Goal: Task Accomplishment & Management: Use online tool/utility

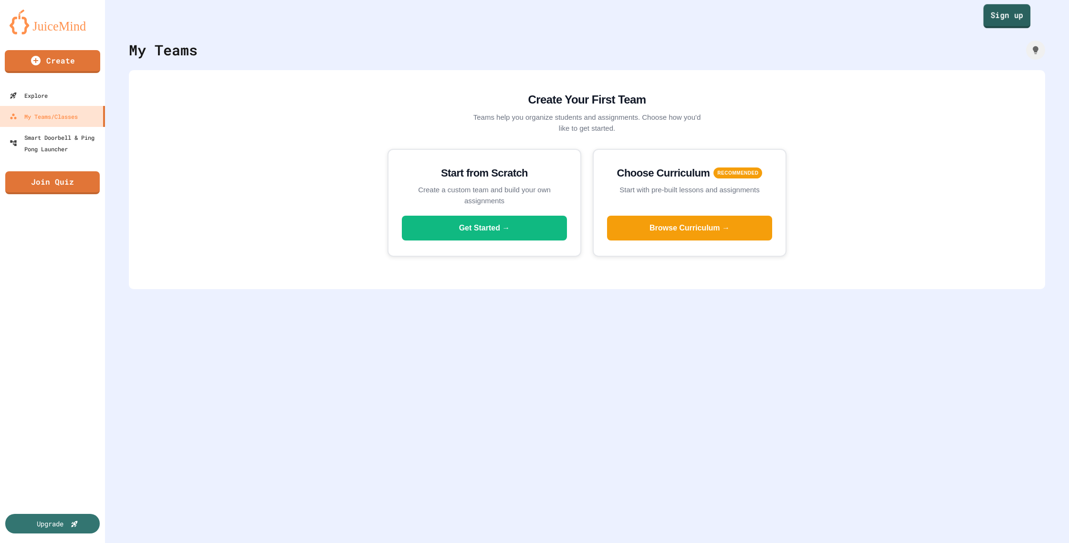
click at [1001, 20] on link "Sign up" at bounding box center [1007, 16] width 47 height 24
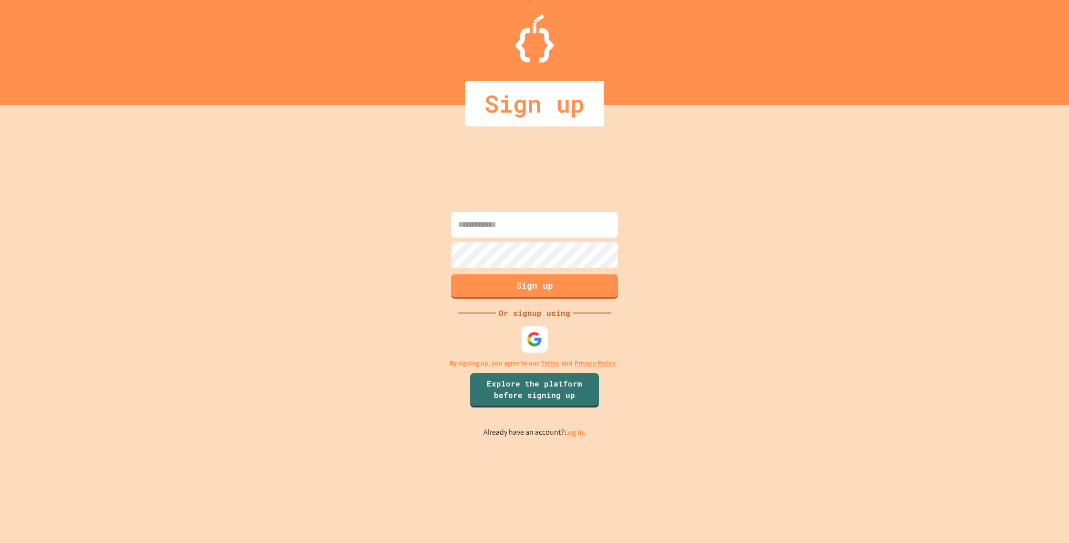
click at [531, 340] on img at bounding box center [535, 340] width 16 height 16
click at [535, 339] on img at bounding box center [535, 340] width 16 height 16
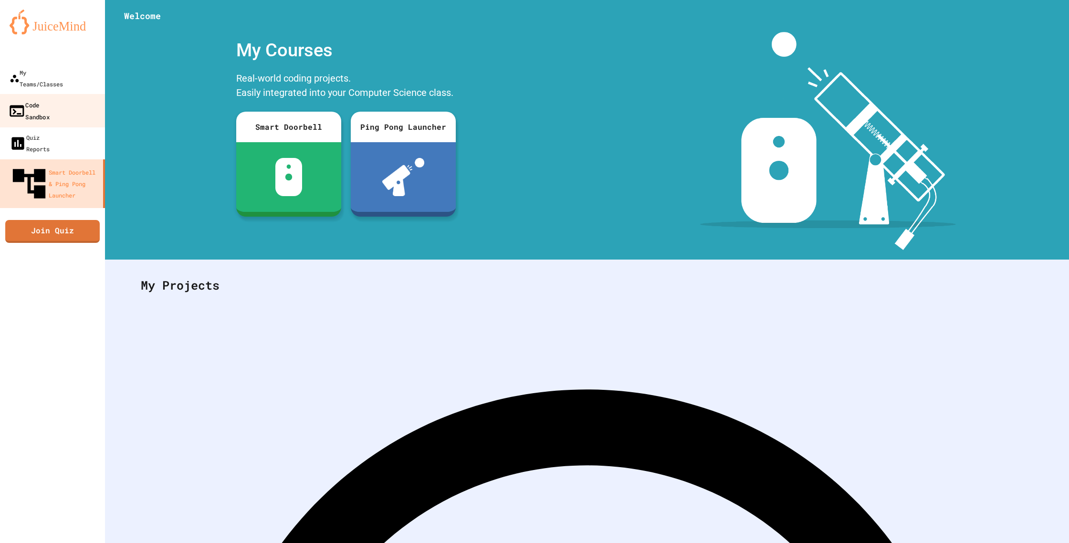
click at [87, 94] on link "Code Sandbox" at bounding box center [53, 110] width 108 height 33
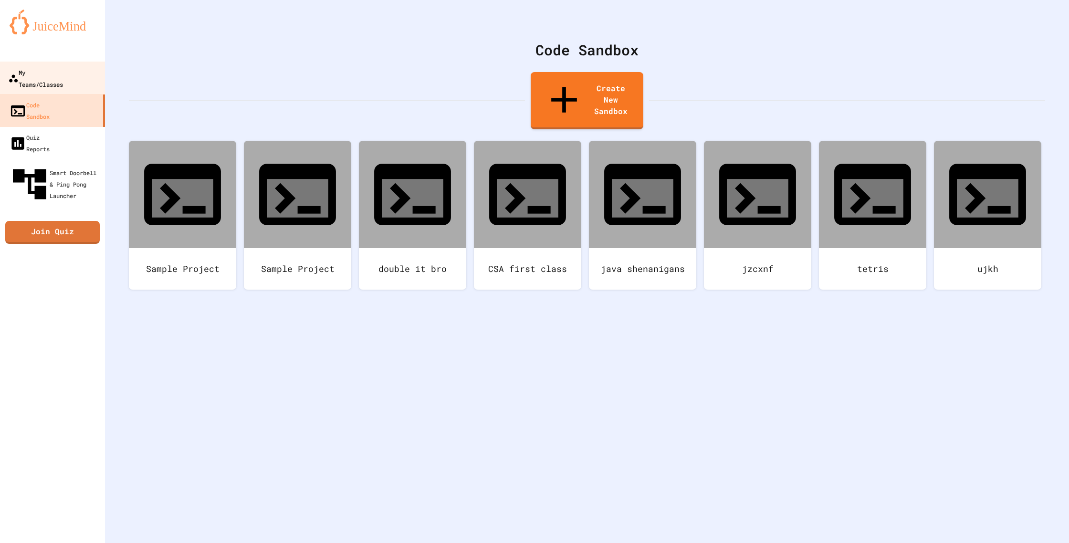
click at [88, 65] on link "My Teams/Classes" at bounding box center [53, 78] width 108 height 33
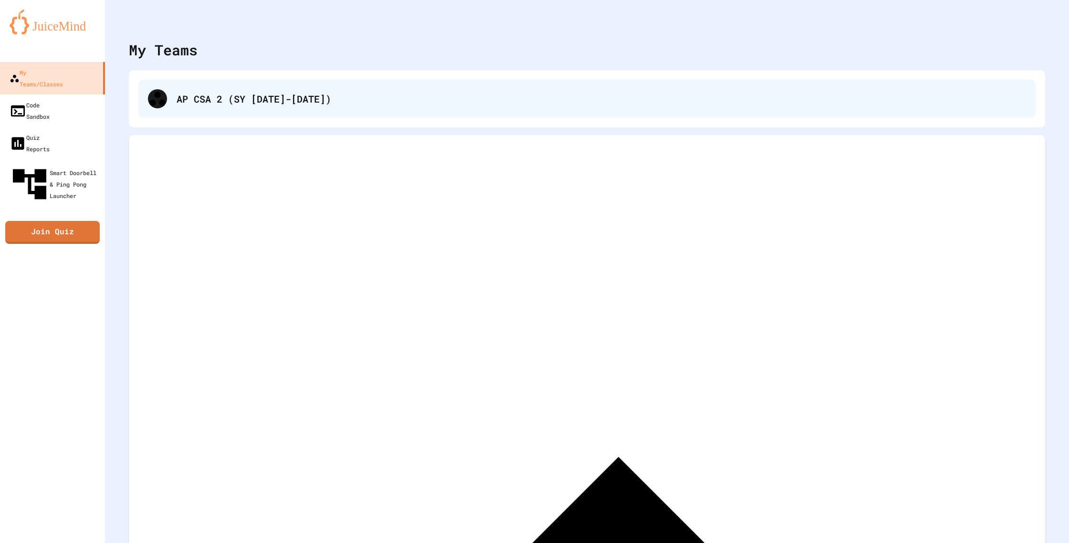
click at [248, 96] on div "AP CSA 2 (SY [DATE]-[DATE])" at bounding box center [602, 99] width 850 height 14
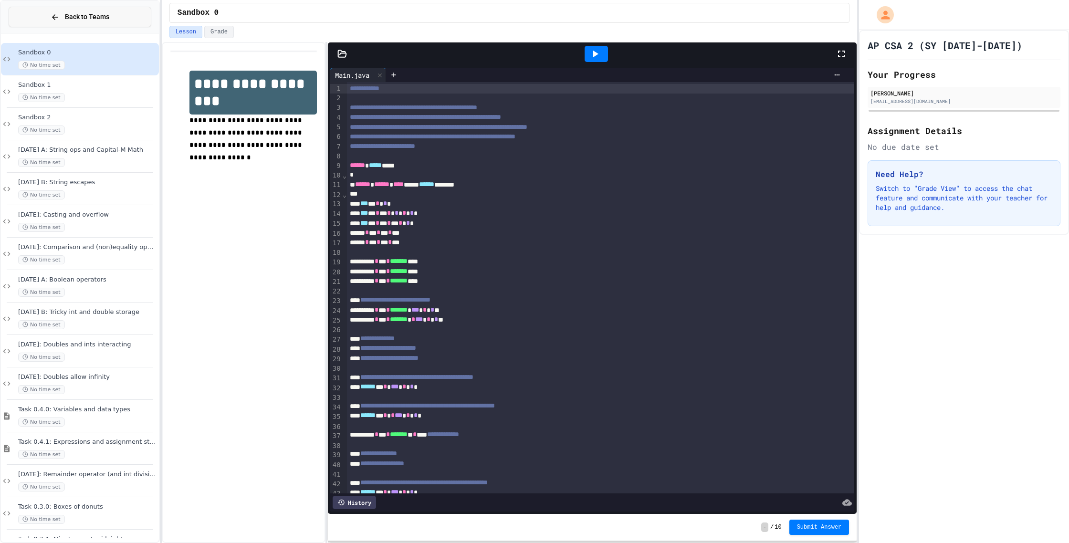
click at [118, 23] on button "Back to Teams" at bounding box center [80, 17] width 143 height 21
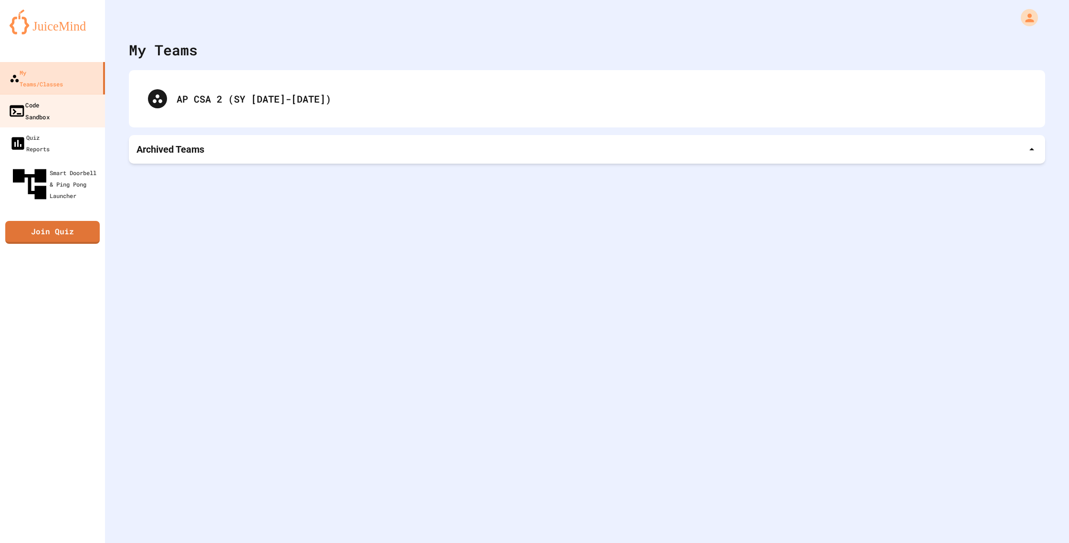
click at [77, 94] on link "Code Sandbox" at bounding box center [53, 110] width 108 height 33
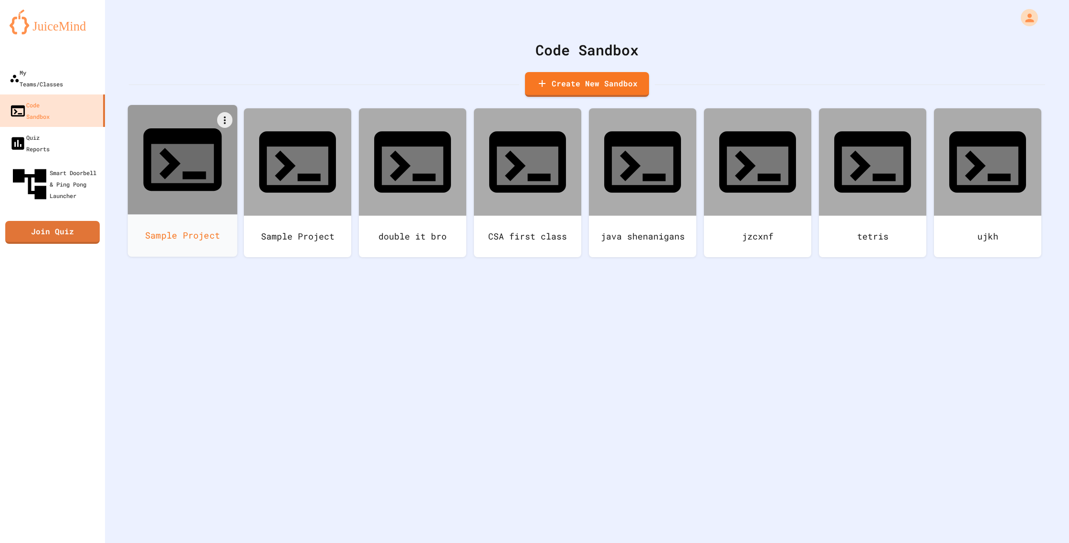
click at [164, 128] on icon at bounding box center [182, 159] width 78 height 63
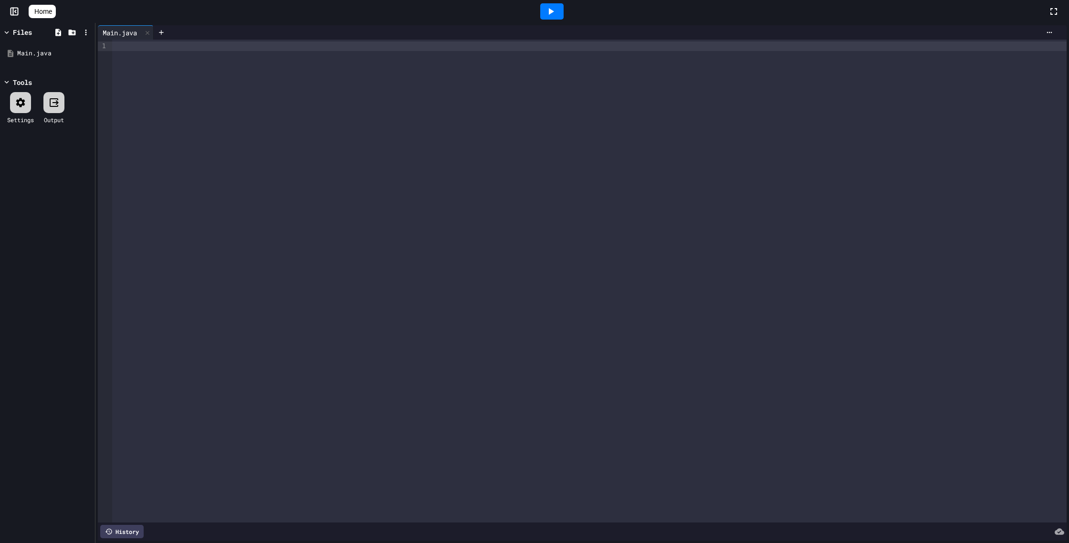
click at [238, 133] on div at bounding box center [589, 281] width 955 height 483
click at [236, 45] on div at bounding box center [589, 47] width 955 height 10
click at [52, 15] on span "Home" at bounding box center [43, 12] width 18 height 10
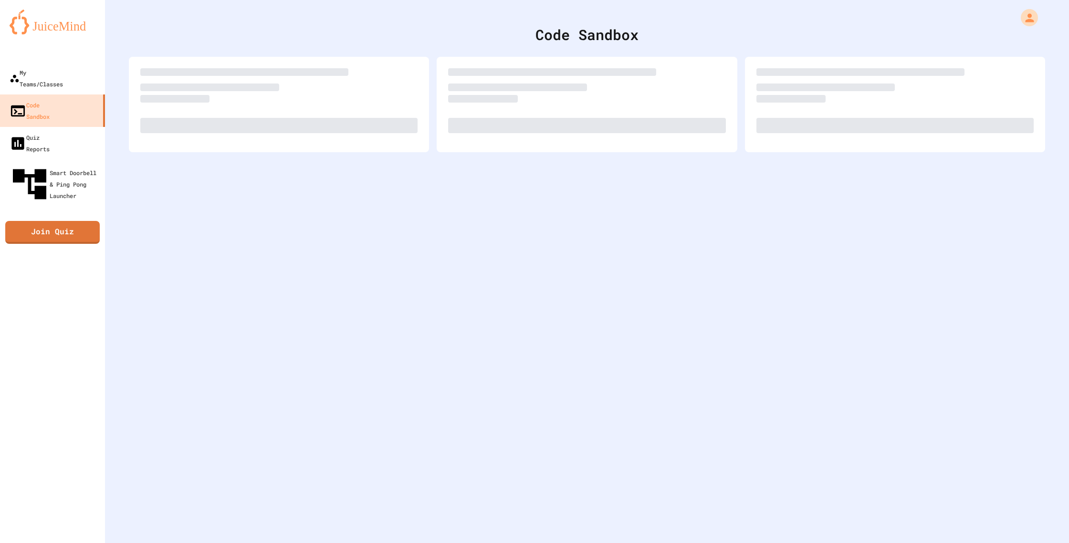
click at [60, 14] on img at bounding box center [53, 22] width 86 height 25
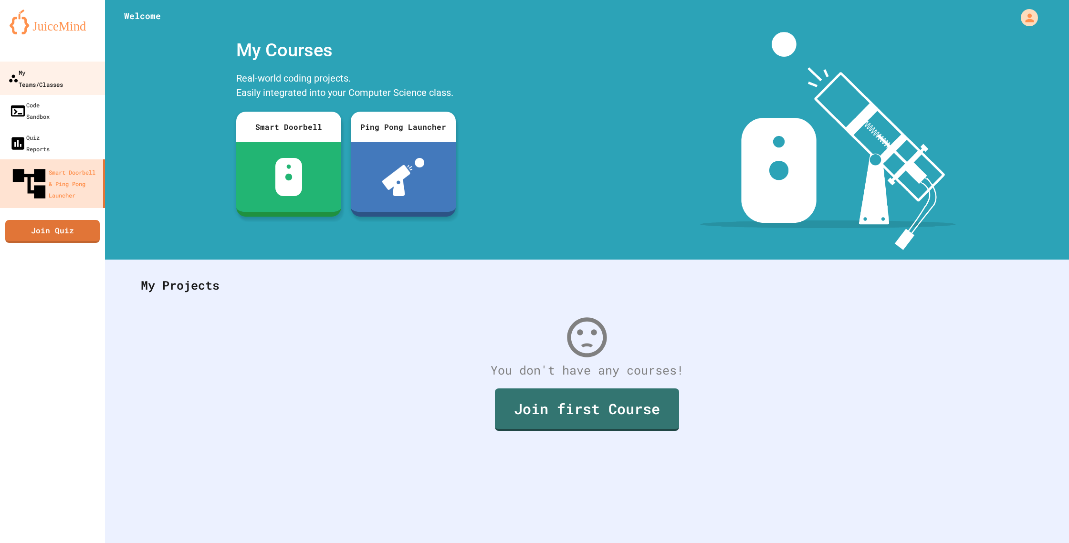
click at [58, 75] on div "My Teams/Classes" at bounding box center [35, 77] width 55 height 23
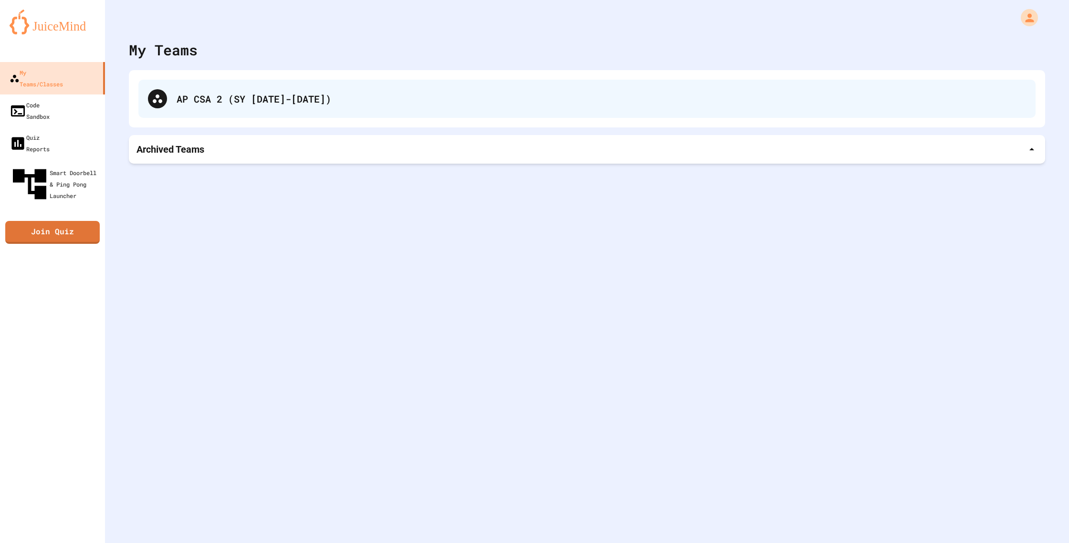
click at [359, 116] on div "AP CSA 2 (SY [DATE]-[DATE])" at bounding box center [587, 99] width 898 height 38
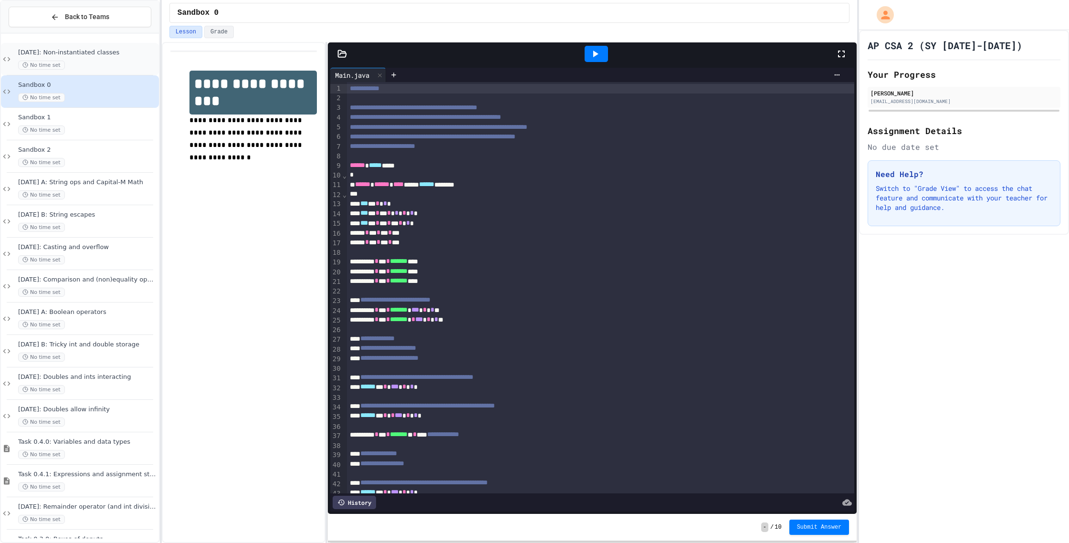
scroll to position [5, 0]
click at [83, 46] on div at bounding box center [80, 537] width 158 height 1006
click at [83, 46] on span "[DATE]: Non-instantiated classes" at bounding box center [87, 48] width 139 height 8
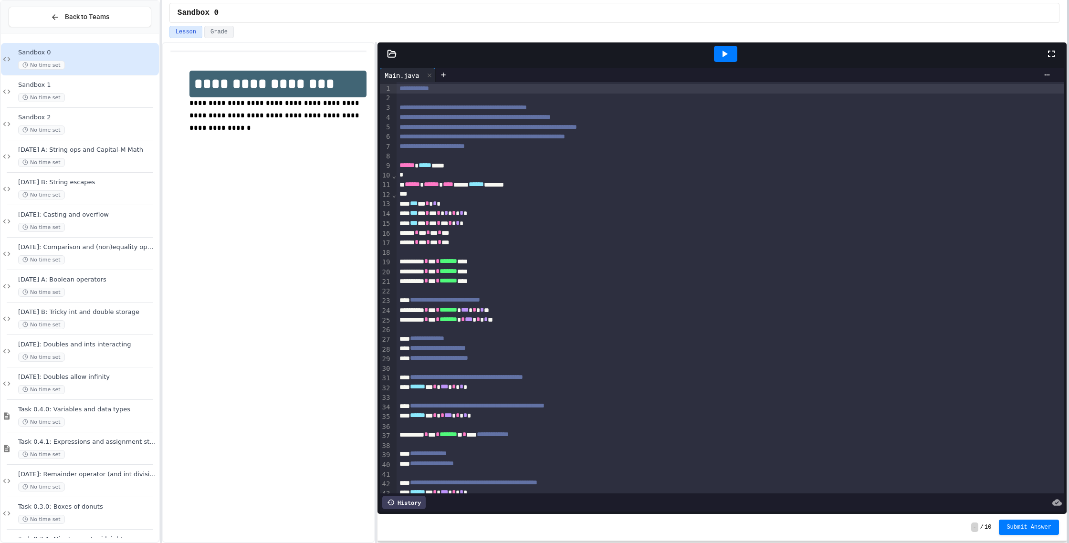
click at [1069, 171] on div at bounding box center [1068, 271] width 2 height 543
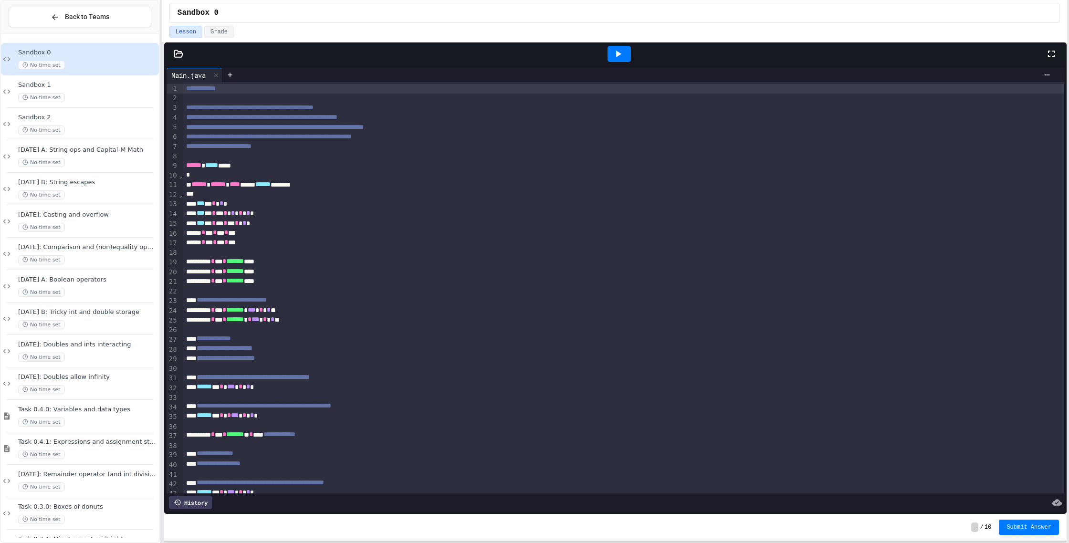
click at [120, 167] on div "**********" at bounding box center [534, 271] width 1069 height 543
click at [225, 36] on button "Grade" at bounding box center [219, 32] width 30 height 12
click at [193, 33] on button "Lesson" at bounding box center [185, 32] width 33 height 12
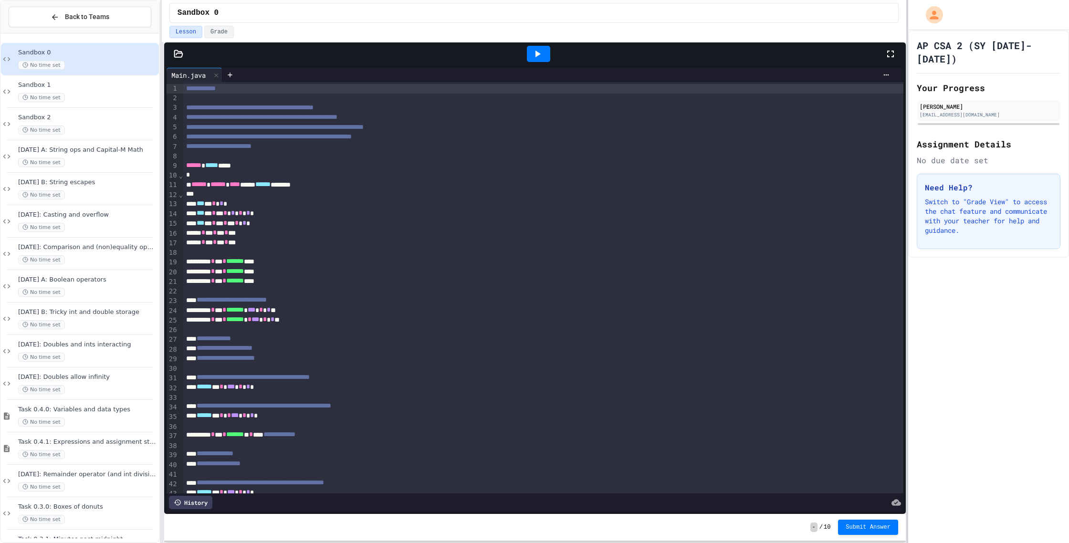
click at [907, 48] on div at bounding box center [908, 271] width 2 height 543
click at [214, 23] on div "Sandbox 0" at bounding box center [533, 13] width 743 height 26
click at [217, 29] on button "Grade" at bounding box center [219, 32] width 30 height 12
click at [194, 30] on button "Lesson" at bounding box center [185, 32] width 33 height 12
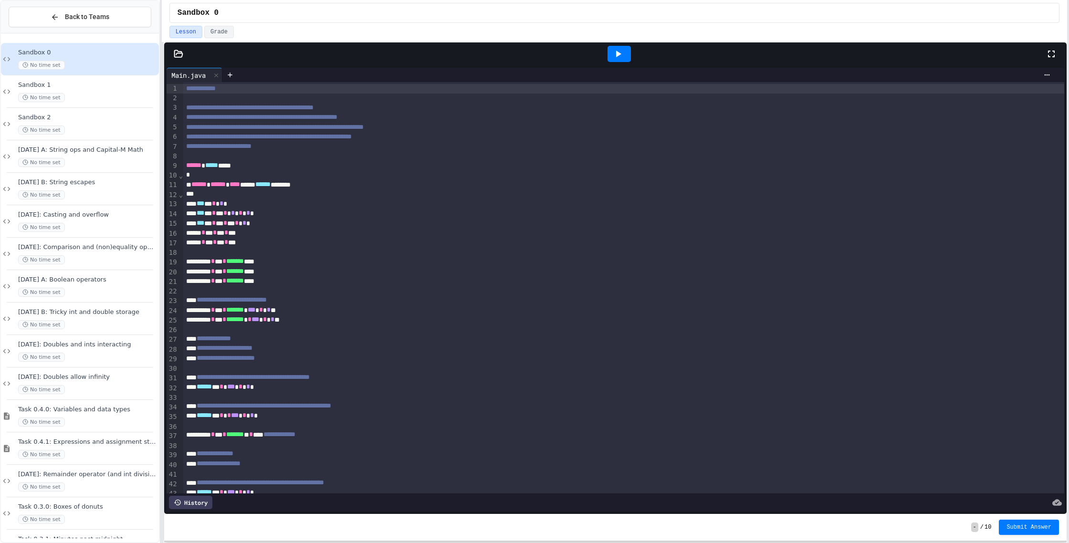
click at [1069, 34] on div "**********" at bounding box center [534, 271] width 1069 height 543
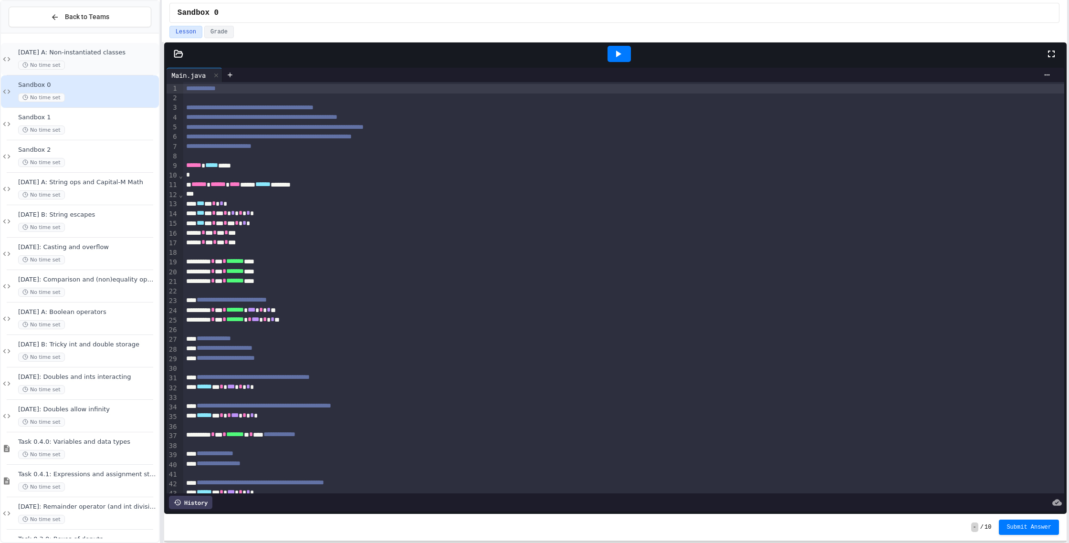
click at [68, 58] on div "[DATE] A: Non-instantiated classes No time set" at bounding box center [87, 59] width 139 height 21
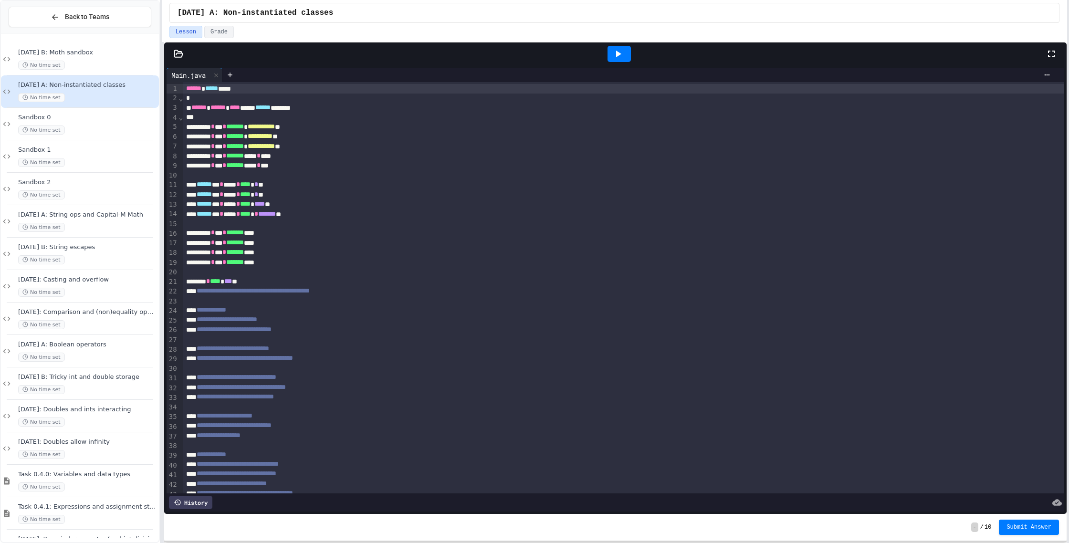
drag, startPoint x: 1056, startPoint y: 49, endPoint x: 1053, endPoint y: 107, distance: 58.8
click at [1056, 49] on icon at bounding box center [1051, 53] width 11 height 11
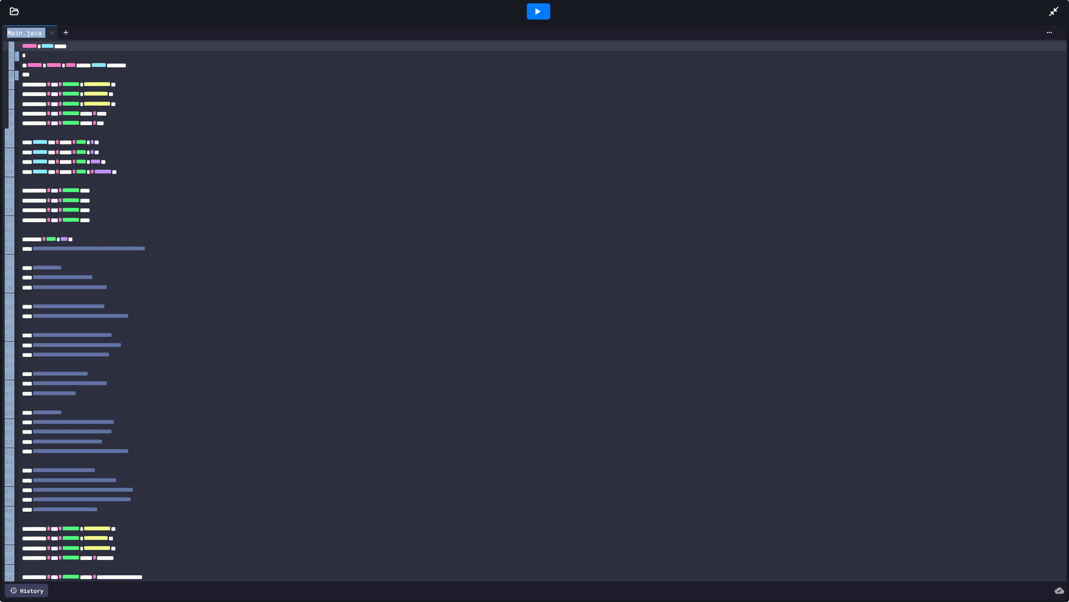
drag, startPoint x: 14, startPoint y: 9, endPoint x: 115, endPoint y: 0, distance: 101.1
click at [14, 9] on icon at bounding box center [15, 11] width 8 height 7
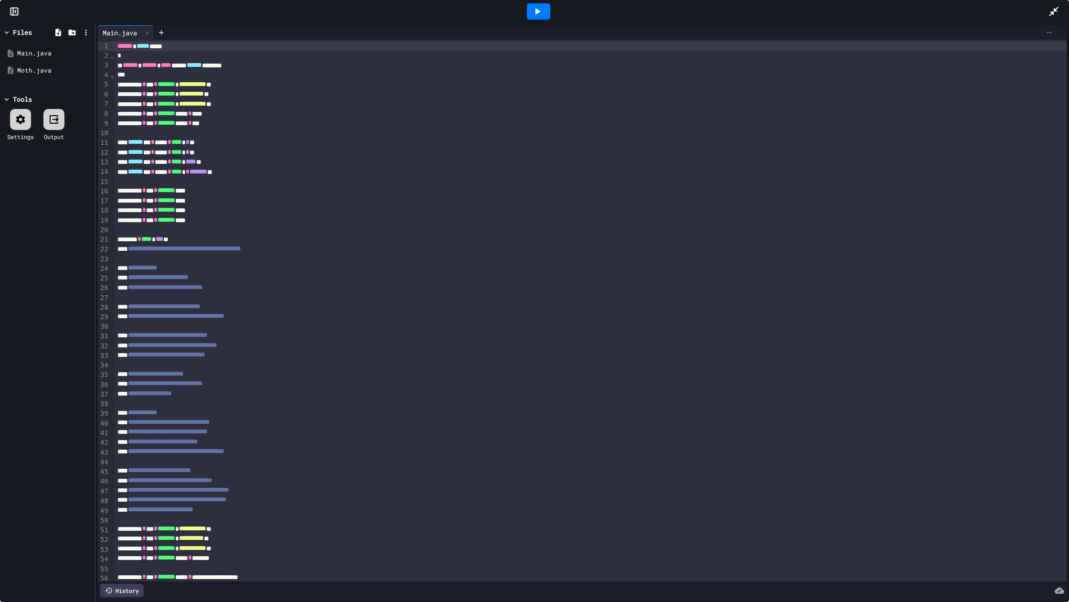
click at [1045, 29] on div at bounding box center [1049, 33] width 15 height 8
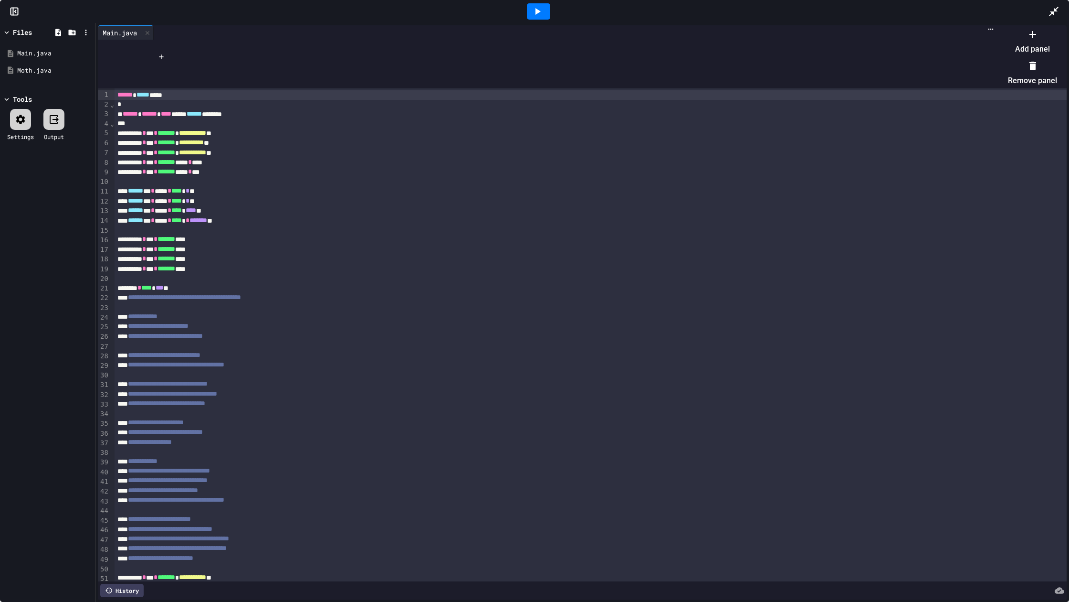
click at [1030, 53] on li "Add panel" at bounding box center [1032, 41] width 49 height 31
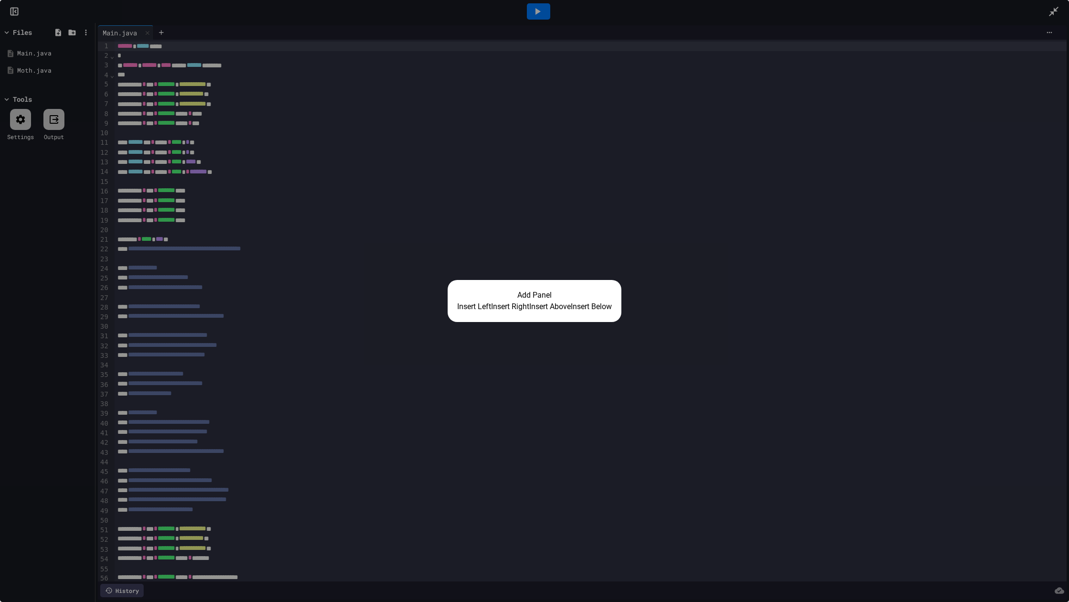
click at [504, 312] on button "Insert Right" at bounding box center [510, 306] width 38 height 11
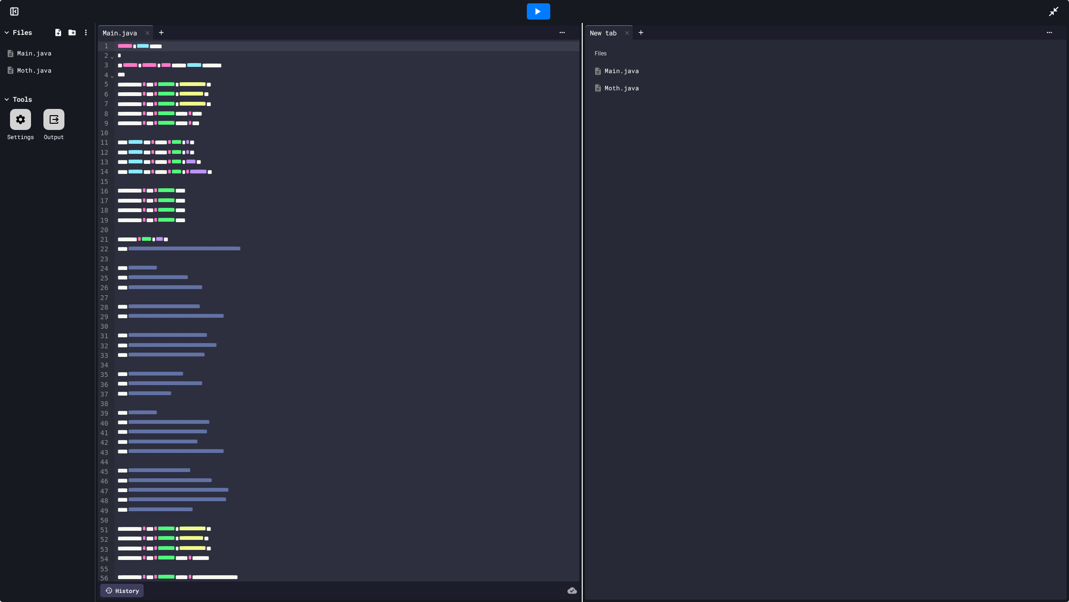
click at [65, 133] on div "Settings Output" at bounding box center [47, 125] width 90 height 42
click at [54, 129] on div at bounding box center [53, 119] width 21 height 21
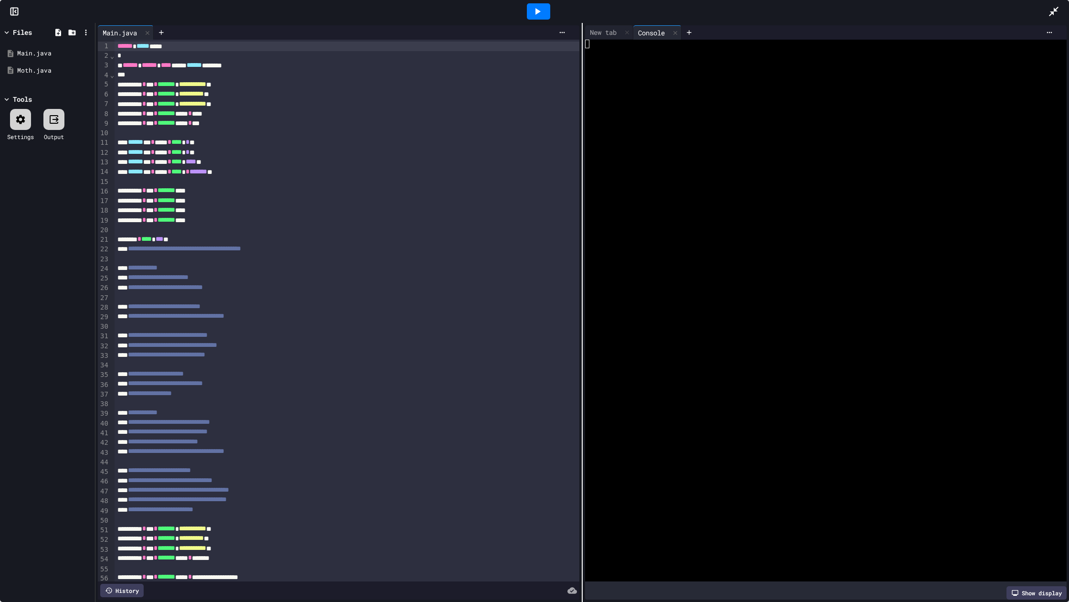
click at [308, 169] on div "****** * * **** * **** * * ******* **" at bounding box center [347, 172] width 465 height 10
click at [53, 72] on div "Moth.java" at bounding box center [49, 71] width 64 height 10
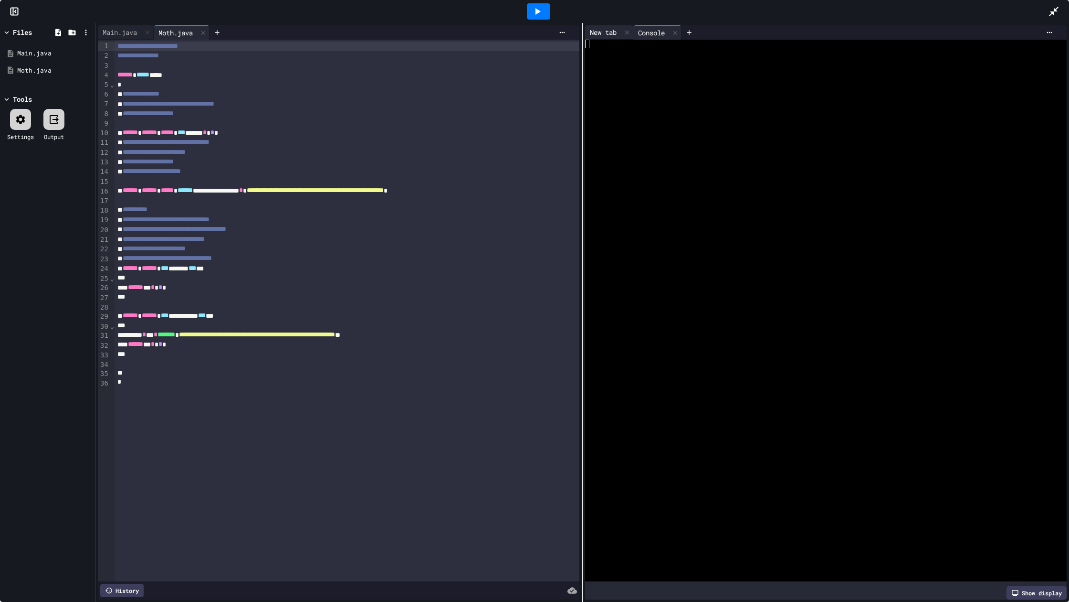
click at [591, 31] on div "New tab" at bounding box center [603, 32] width 36 height 10
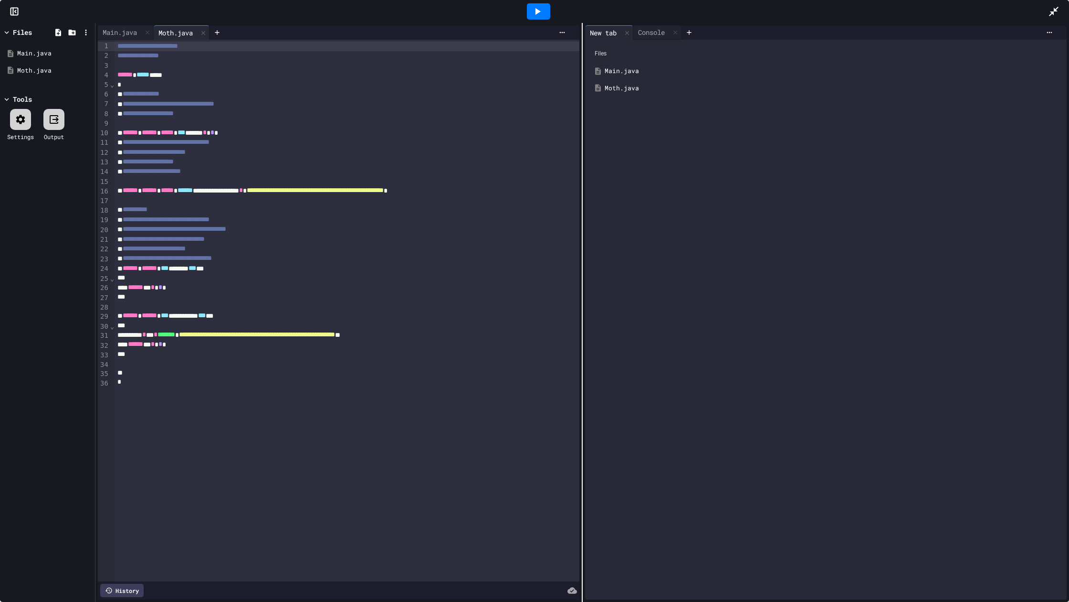
click at [613, 90] on div "Moth.java" at bounding box center [833, 89] width 456 height 10
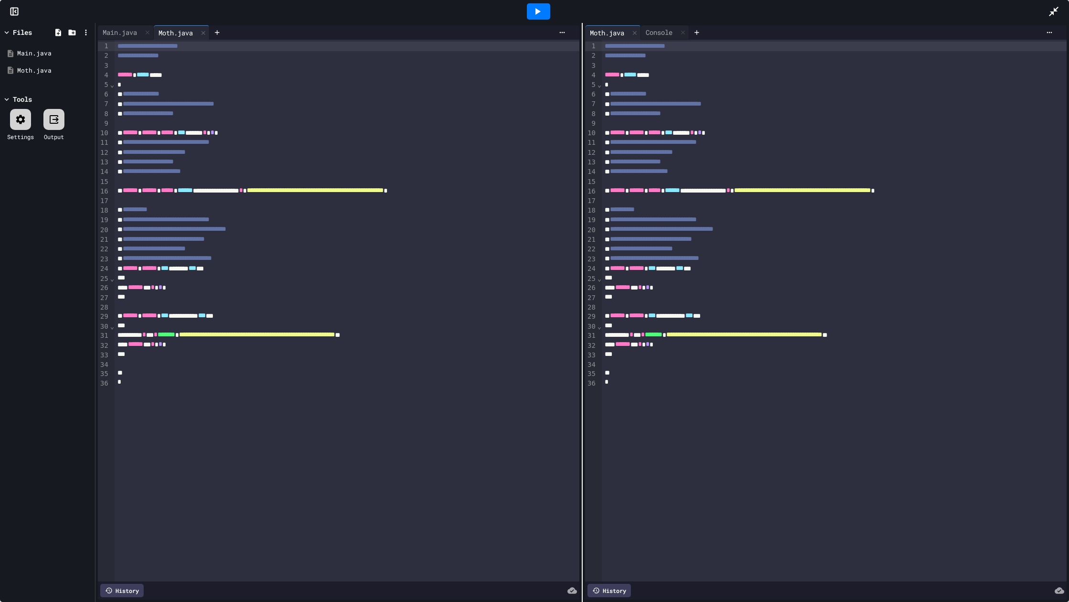
click at [521, 103] on div "**********" at bounding box center [347, 104] width 465 height 10
click at [1052, 37] on div at bounding box center [873, 32] width 368 height 14
click at [1048, 35] on icon at bounding box center [1050, 33] width 8 height 8
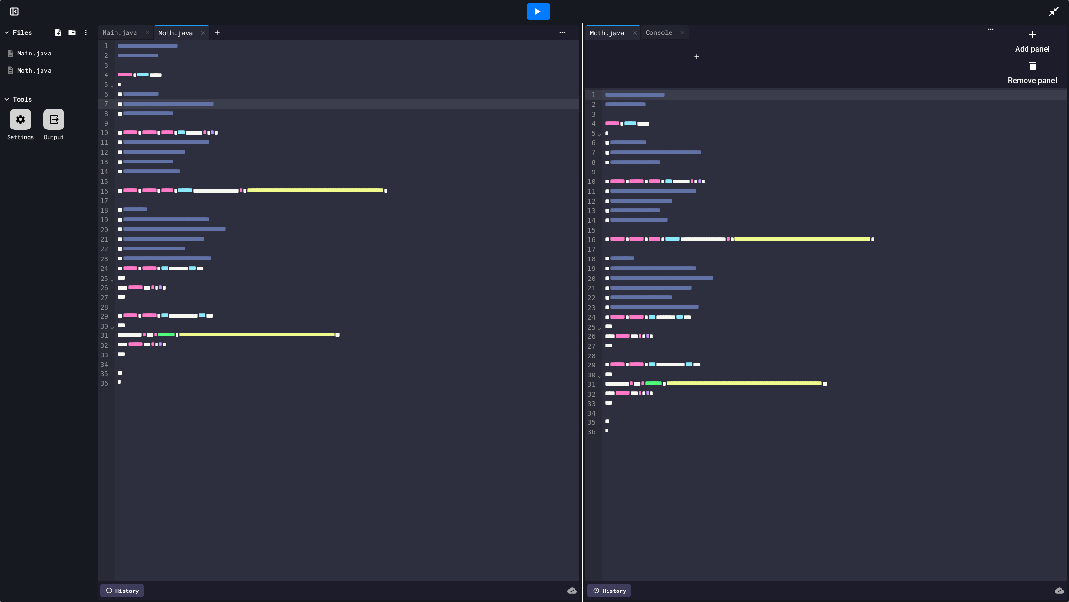
click at [1039, 45] on li "Add panel" at bounding box center [1032, 41] width 49 height 31
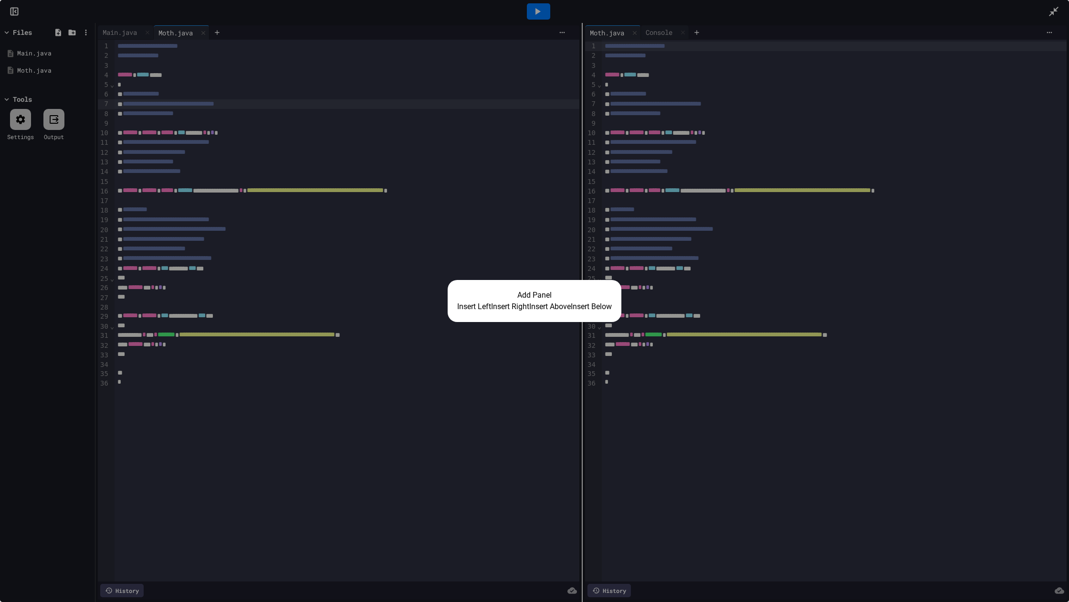
click at [509, 301] on button "Insert Right" at bounding box center [510, 306] width 38 height 11
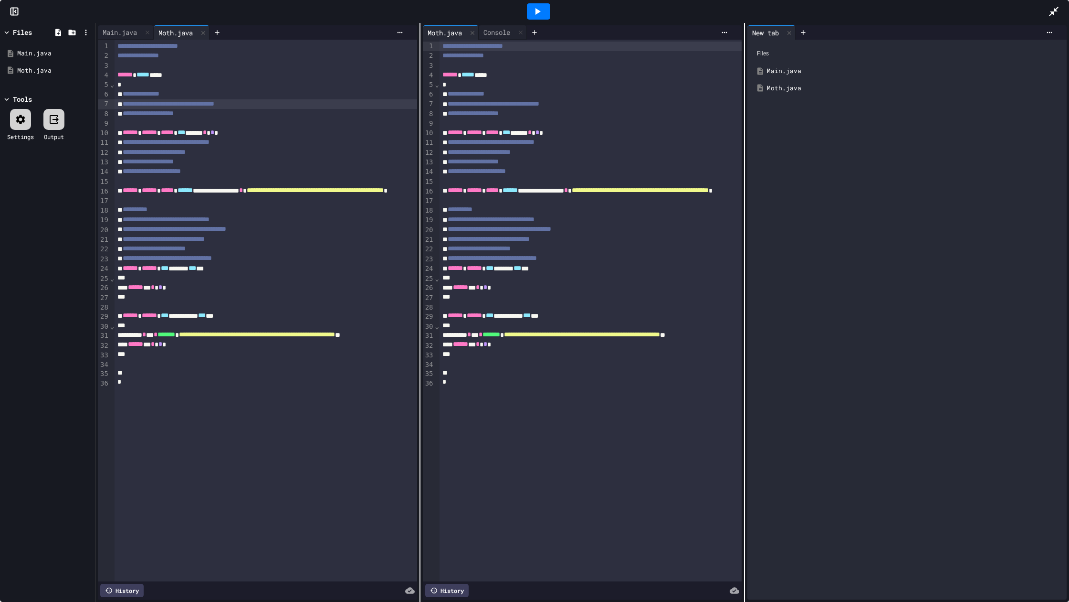
drag, startPoint x: 208, startPoint y: 32, endPoint x: 276, endPoint y: 34, distance: 68.8
click at [205, 32] on icon at bounding box center [203, 33] width 4 height 4
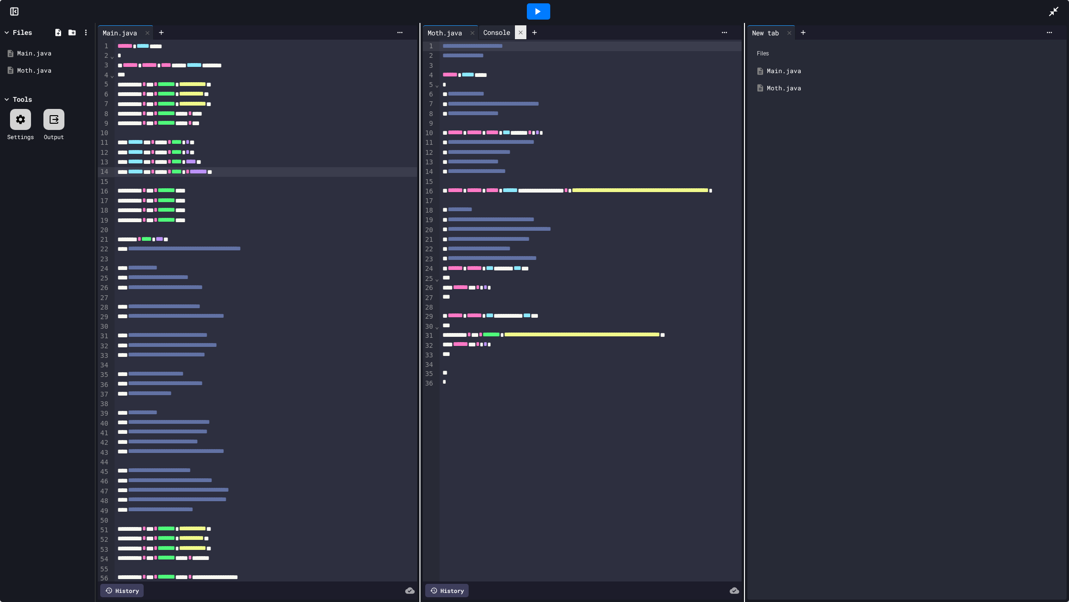
click at [521, 34] on icon at bounding box center [521, 32] width 7 height 7
click at [804, 64] on div "Main.java" at bounding box center [907, 71] width 310 height 17
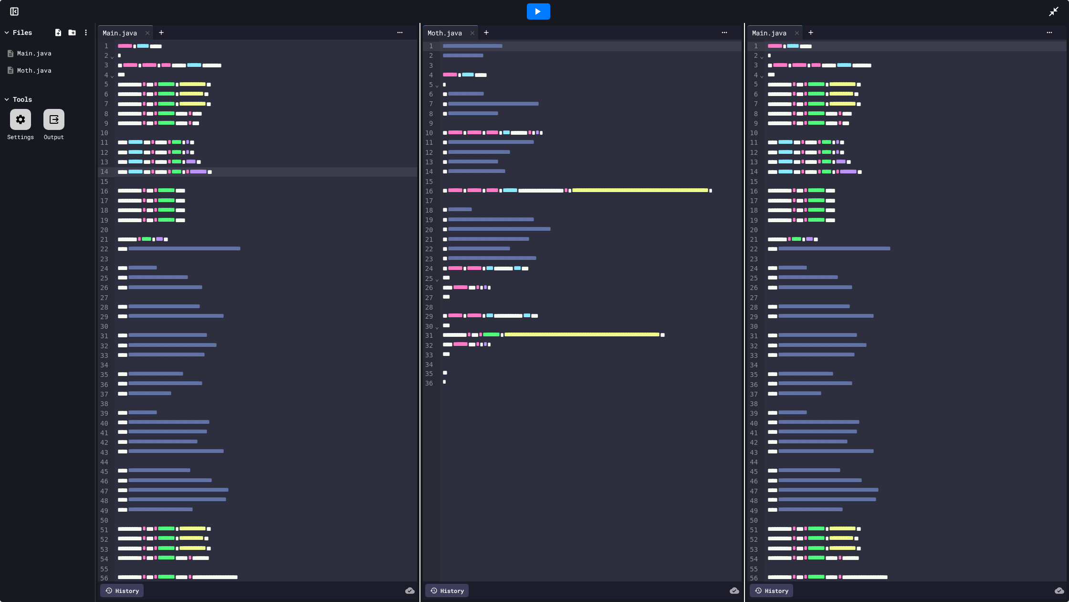
click at [54, 120] on icon at bounding box center [53, 119] width 11 height 11
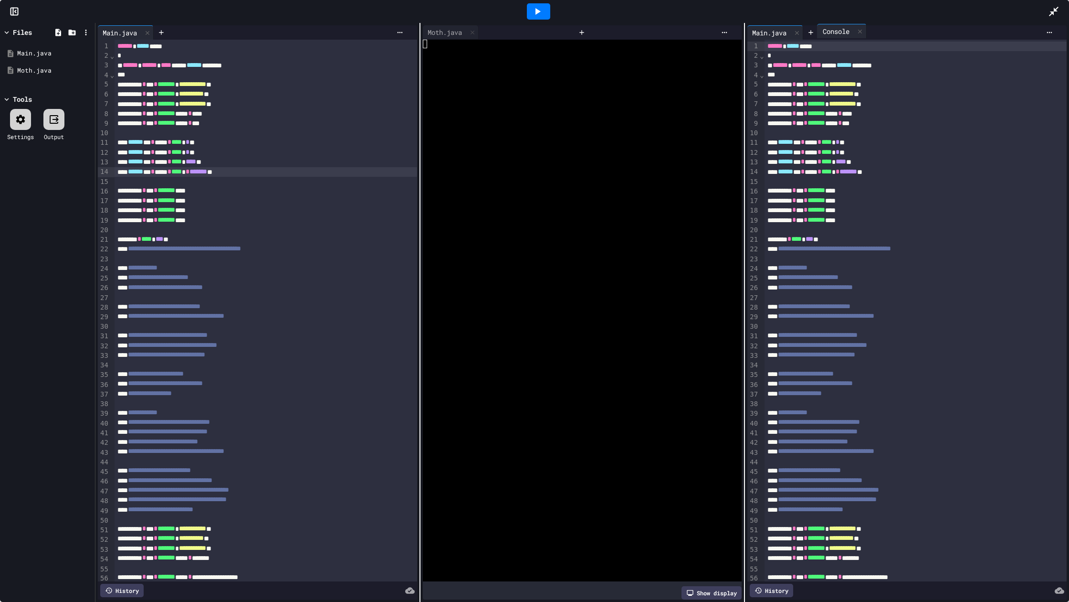
drag, startPoint x: 546, startPoint y: 33, endPoint x: 849, endPoint y: 30, distance: 302.7
click at [849, 30] on div "**********" at bounding box center [582, 312] width 974 height 579
drag, startPoint x: 506, startPoint y: 31, endPoint x: 835, endPoint y: 35, distance: 329.4
click at [835, 35] on div "**********" at bounding box center [582, 312] width 974 height 579
drag, startPoint x: 523, startPoint y: 33, endPoint x: 532, endPoint y: 34, distance: 9.1
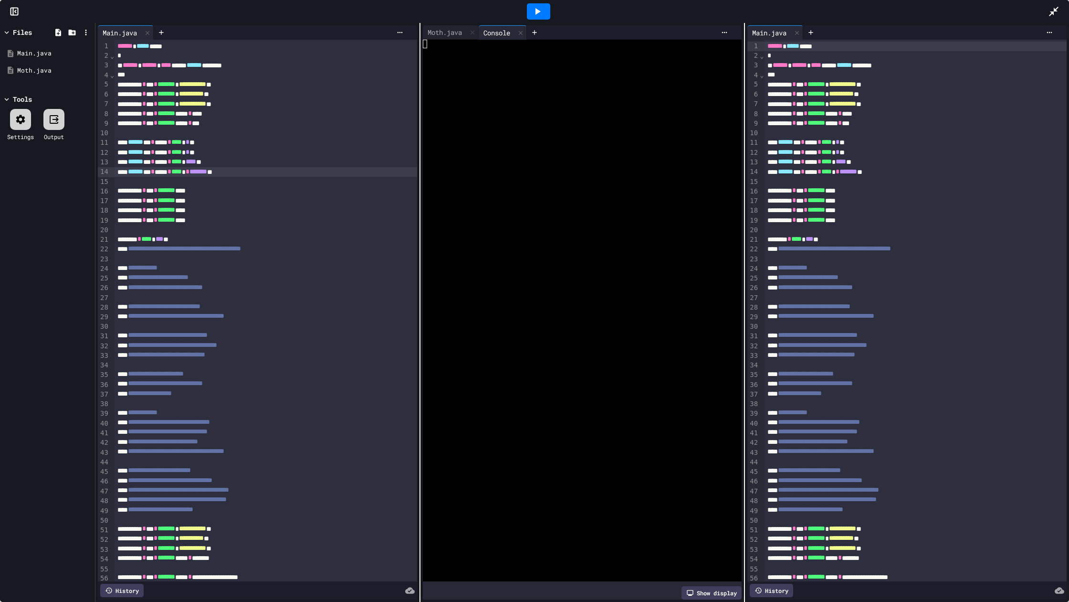
click at [522, 33] on icon at bounding box center [521, 33] width 7 height 7
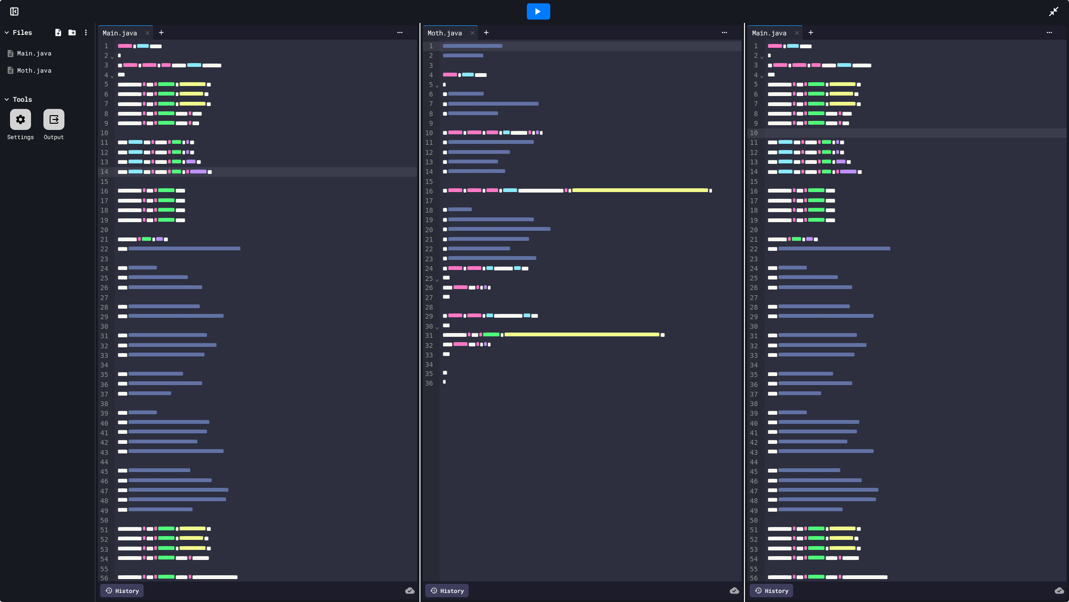
click at [837, 135] on div at bounding box center [916, 133] width 302 height 10
click at [61, 120] on div at bounding box center [53, 119] width 21 height 21
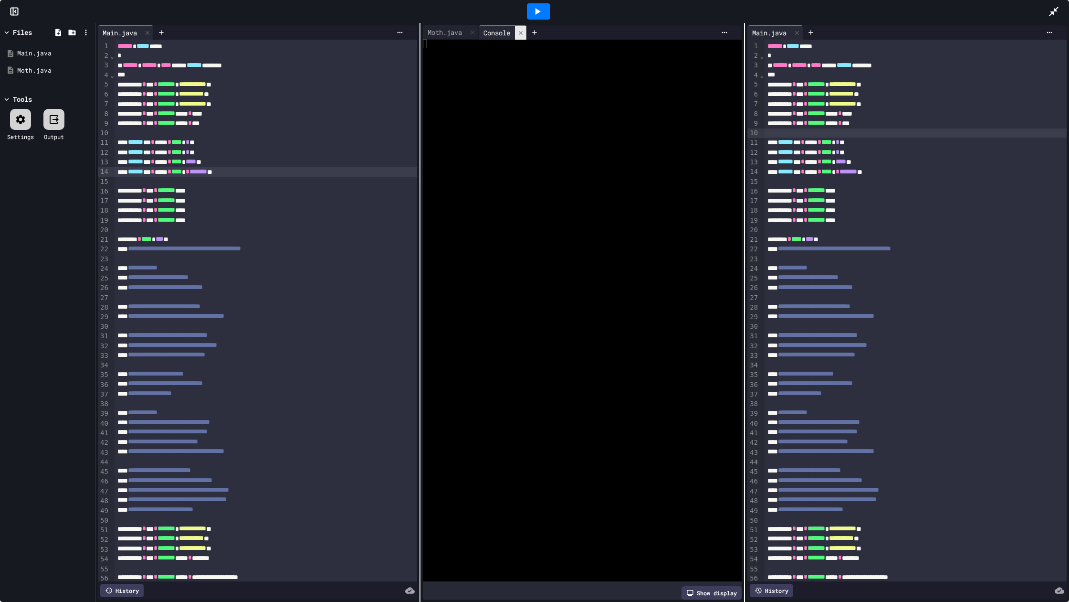
click at [526, 39] on div at bounding box center [520, 33] width 11 height 14
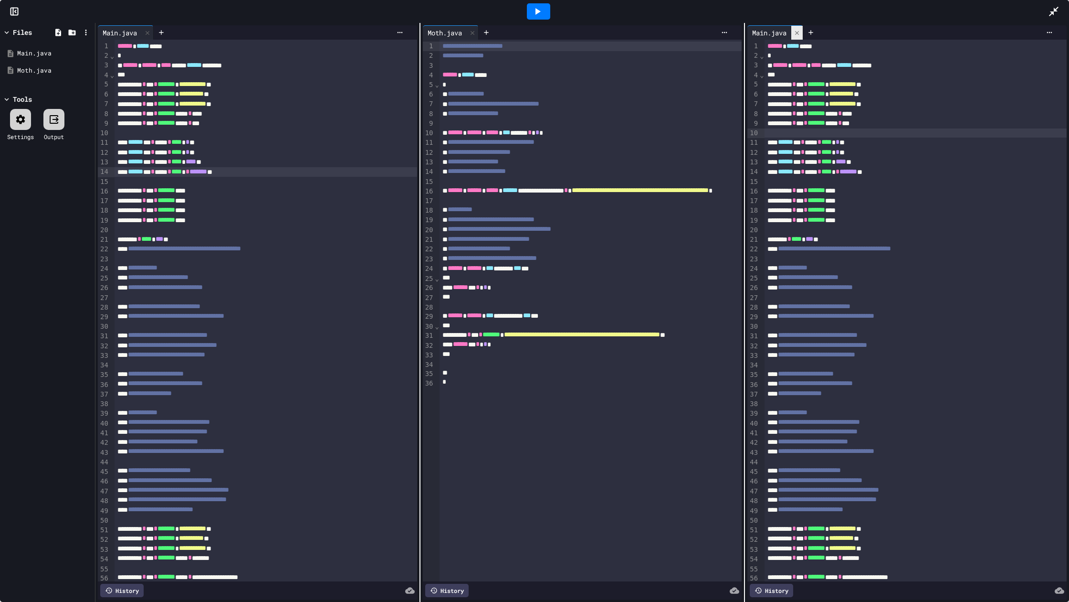
click at [797, 33] on icon at bounding box center [797, 33] width 7 height 7
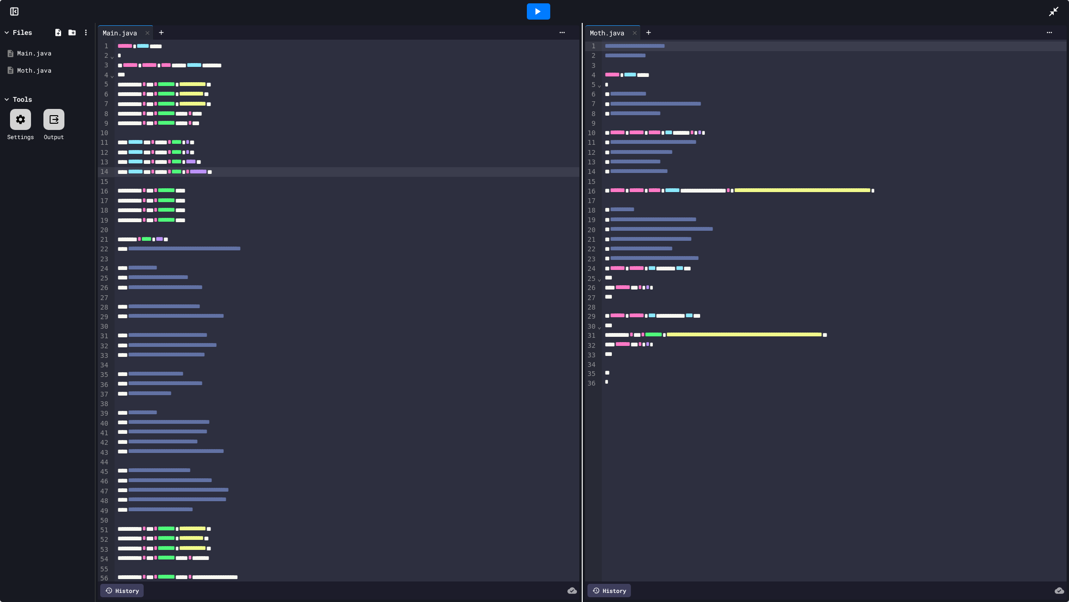
click at [1050, 22] on div at bounding box center [1058, 12] width 21 height 26
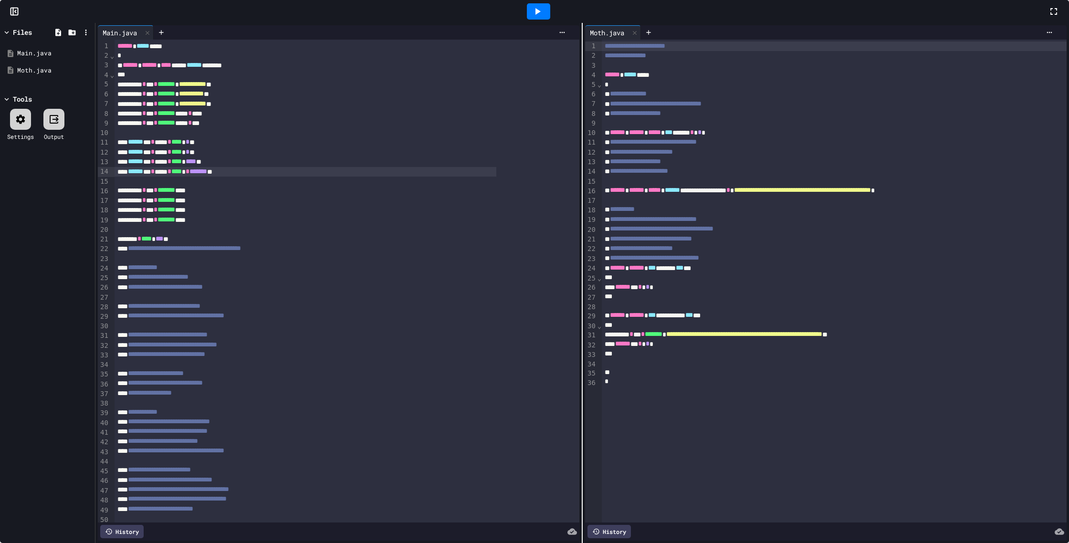
drag, startPoint x: 1055, startPoint y: 47, endPoint x: 1054, endPoint y: 106, distance: 58.7
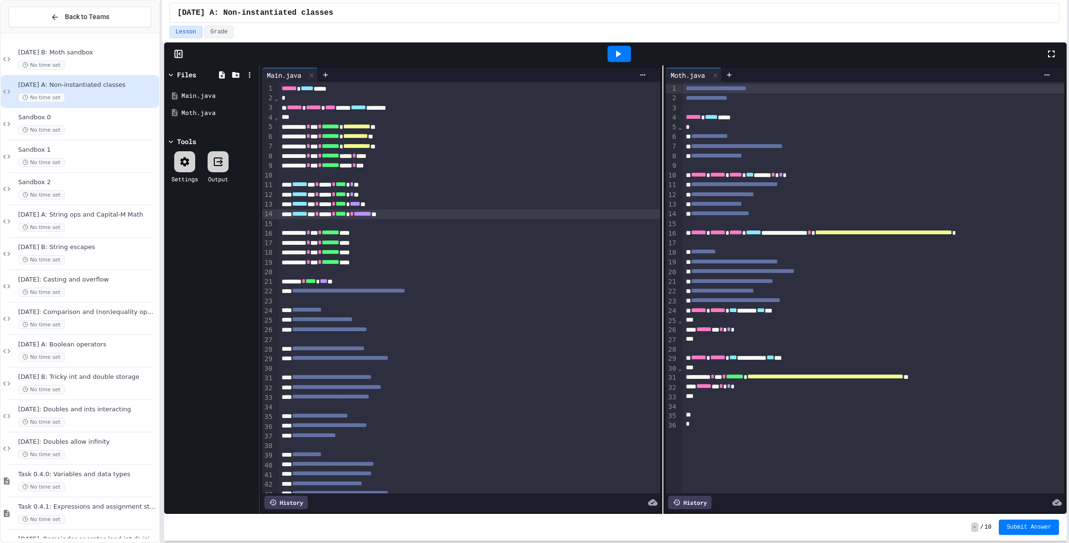
click at [1055, 47] on div at bounding box center [1056, 54] width 21 height 26
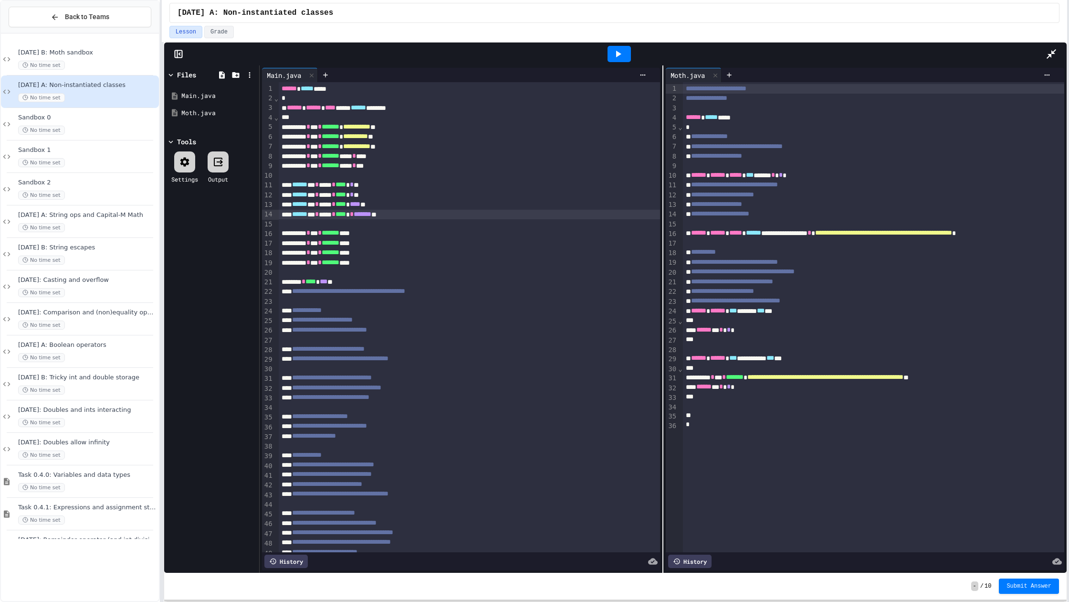
click at [1053, 68] on div at bounding box center [888, 75] width 333 height 14
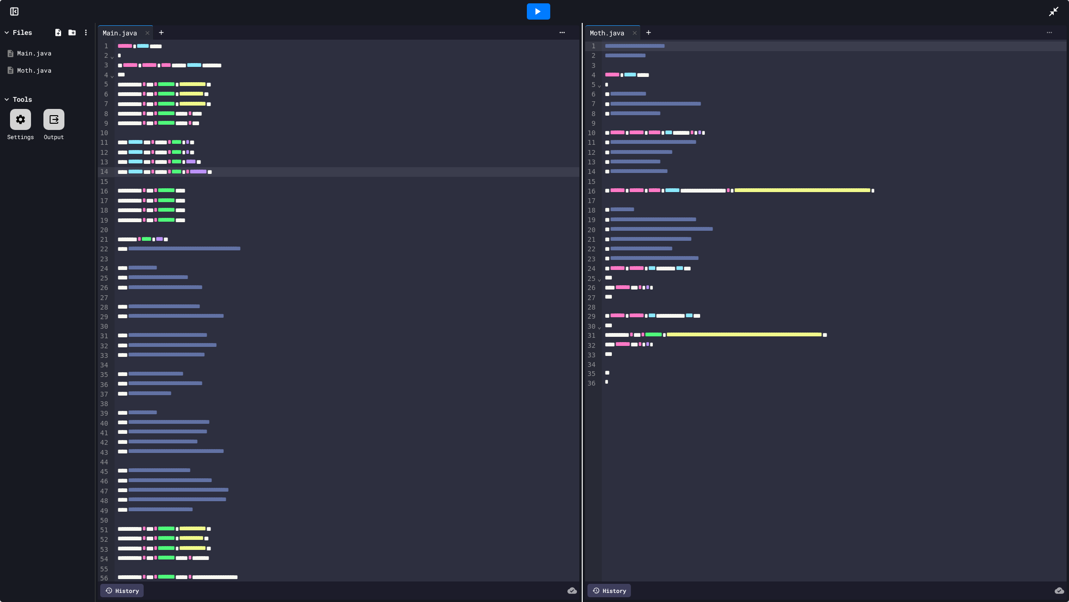
click at [1050, 32] on icon at bounding box center [1050, 33] width 8 height 8
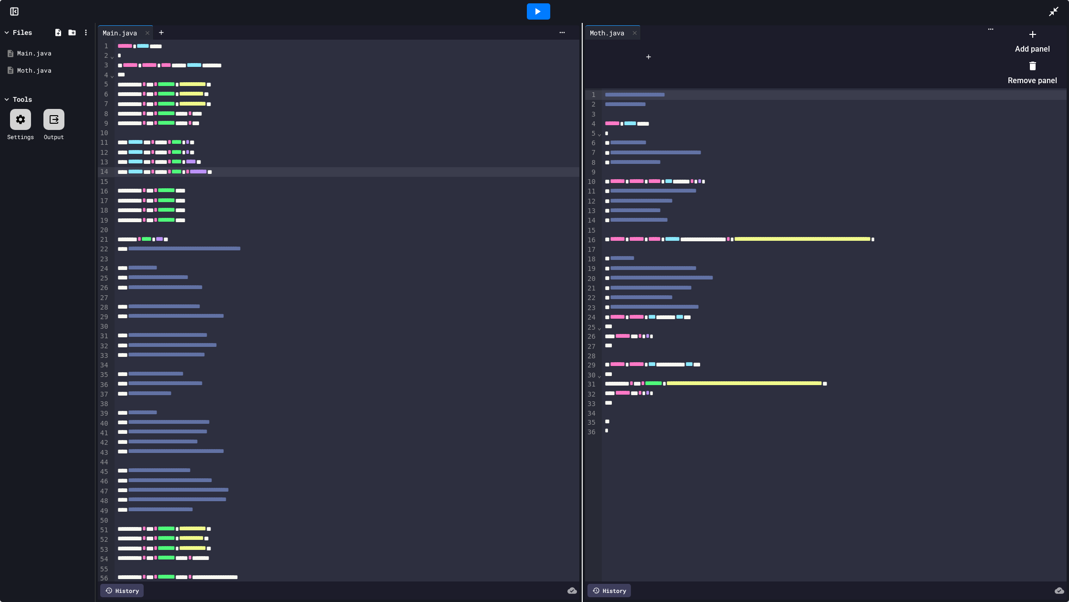
click at [1040, 49] on li "Add panel" at bounding box center [1032, 41] width 49 height 31
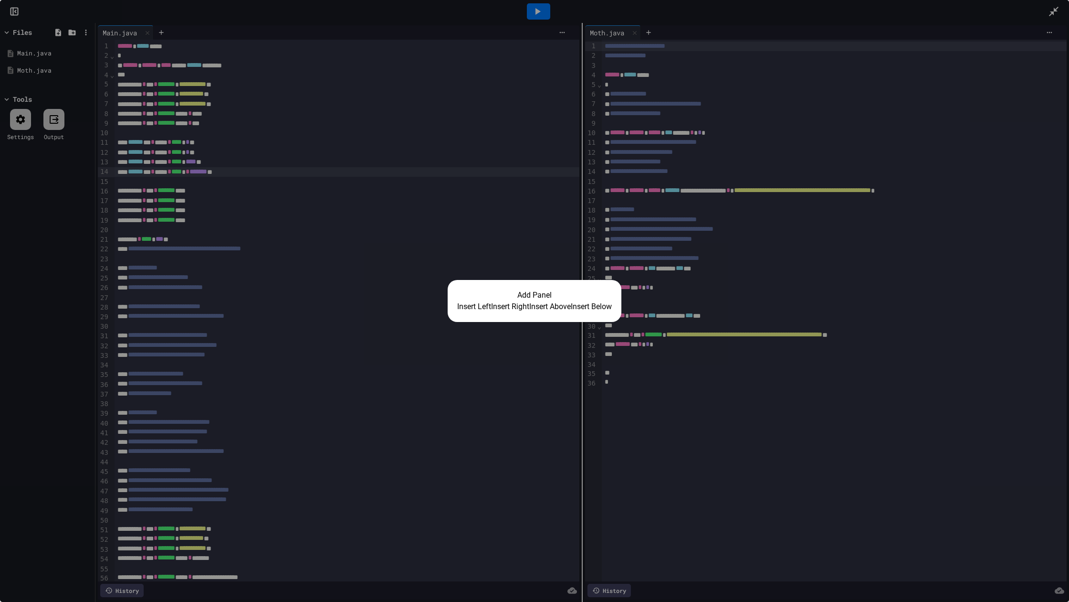
click at [491, 309] on button "Insert Right" at bounding box center [510, 306] width 38 height 11
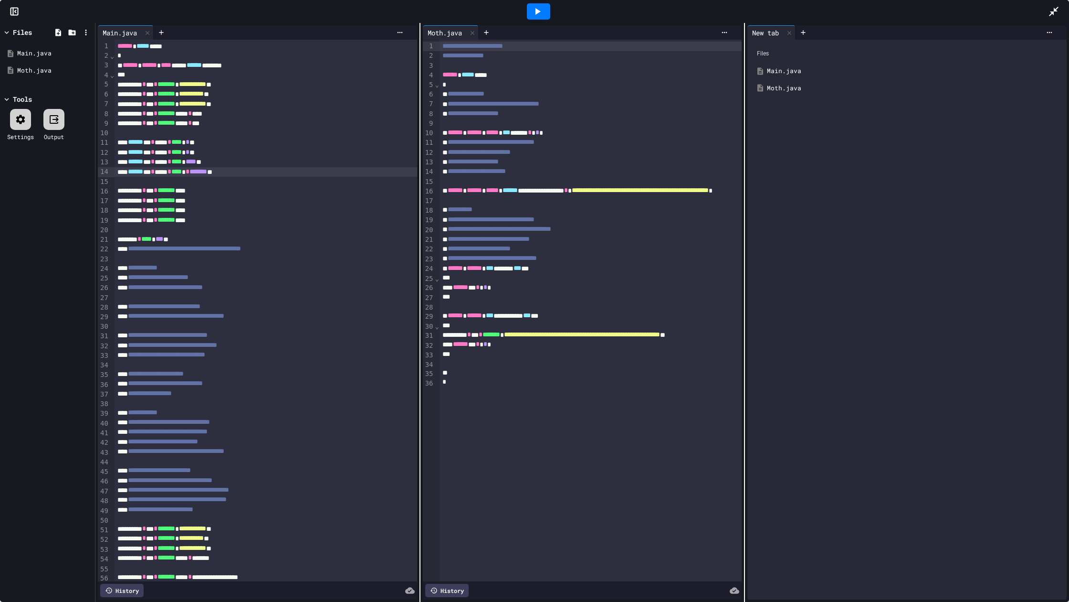
click at [56, 119] on icon at bounding box center [56, 119] width 6 height 5
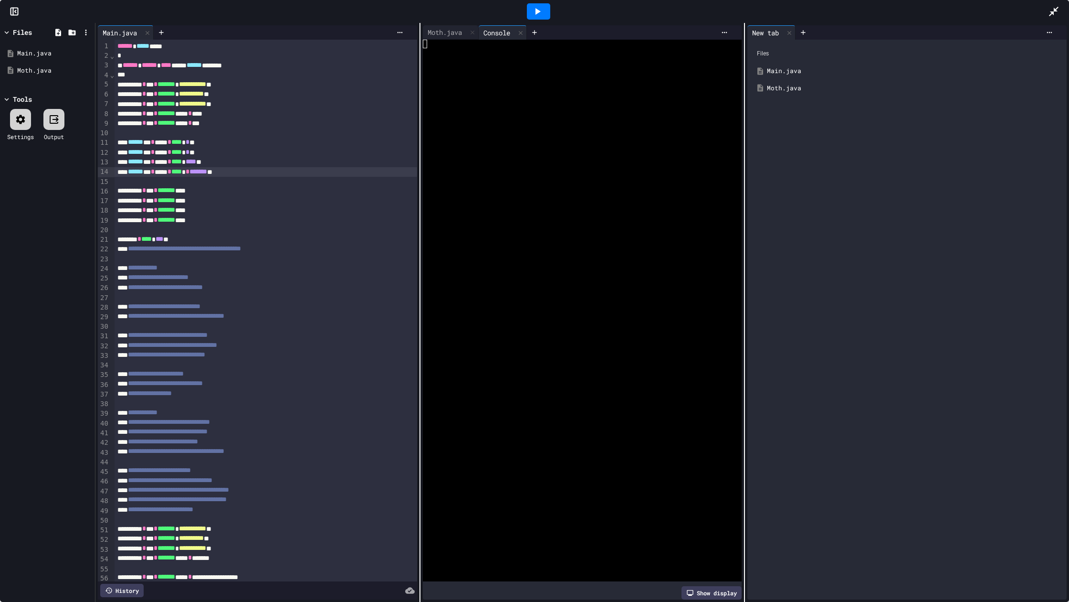
click at [772, 86] on div "Moth.java" at bounding box center [914, 89] width 294 height 10
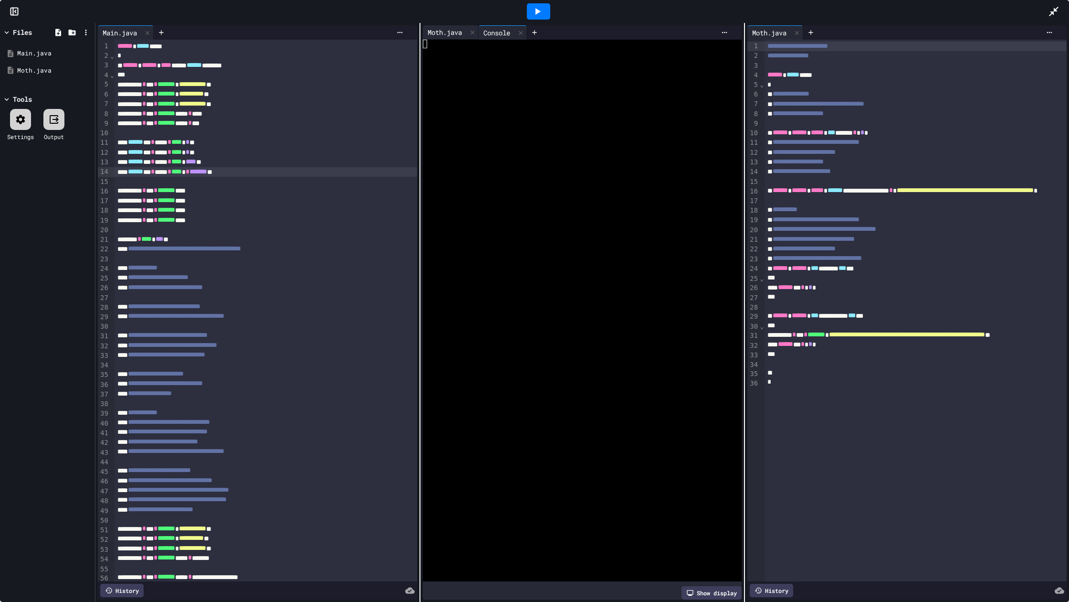
click at [449, 32] on div "Moth.java" at bounding box center [445, 32] width 44 height 10
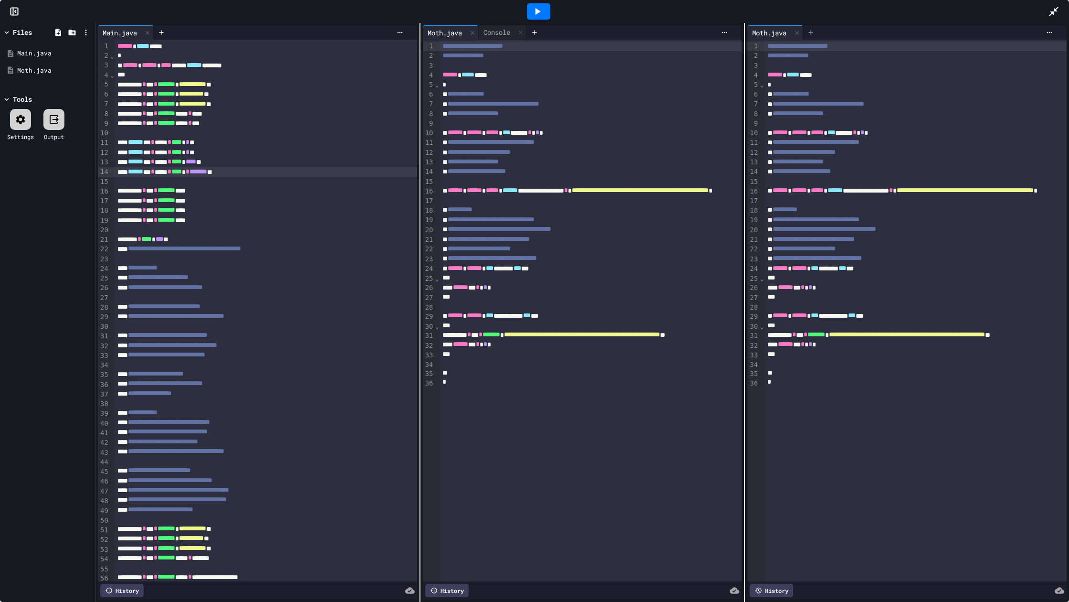
click at [815, 32] on icon at bounding box center [811, 33] width 8 height 8
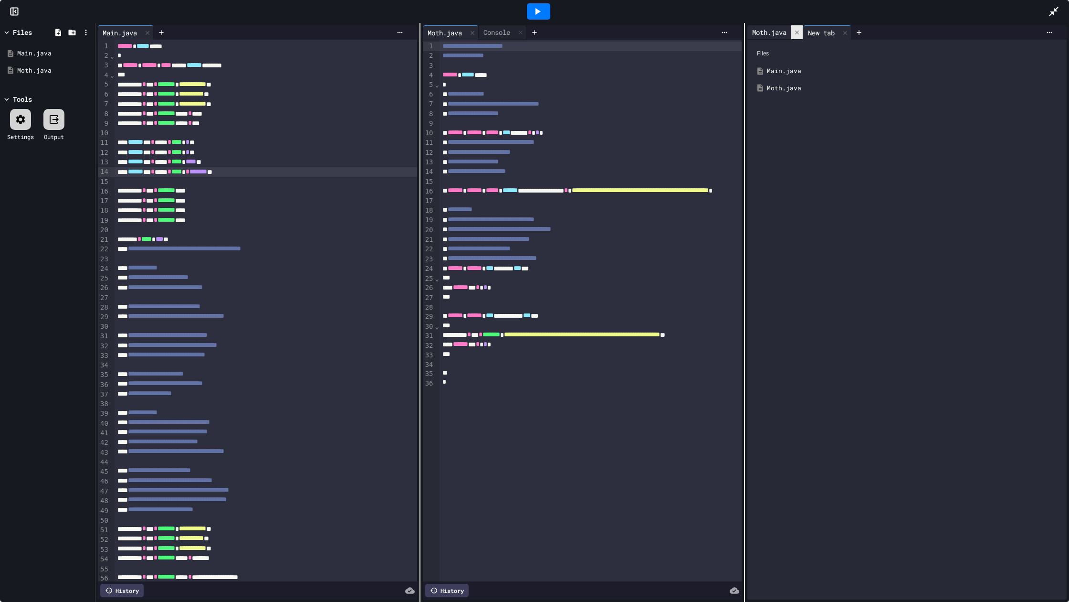
click at [803, 33] on div at bounding box center [797, 32] width 11 height 14
click at [793, 30] on icon at bounding box center [789, 33] width 7 height 7
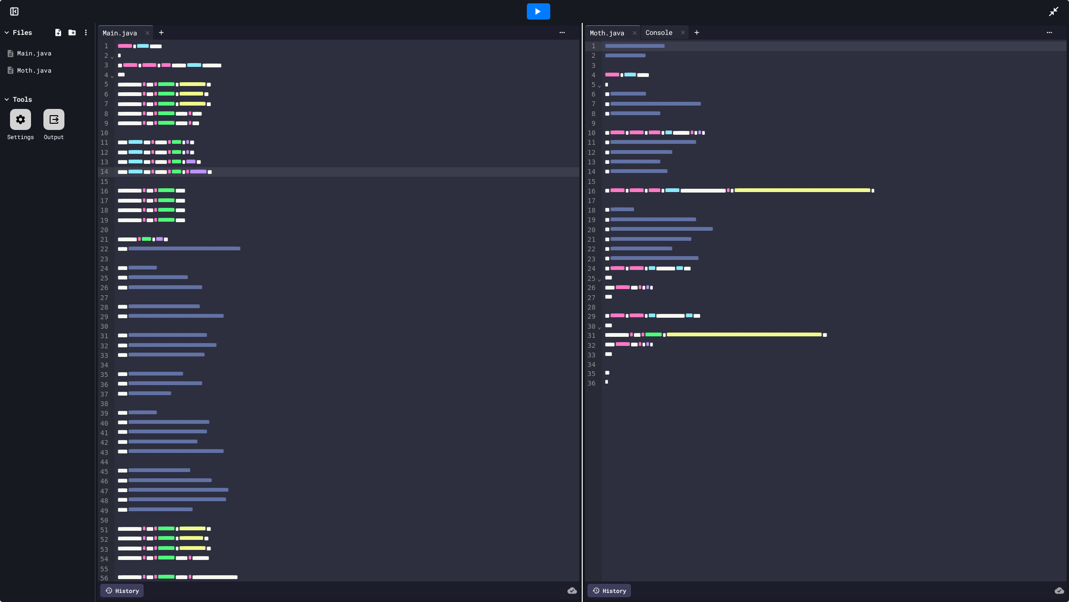
click at [670, 37] on div "Console" at bounding box center [665, 32] width 48 height 14
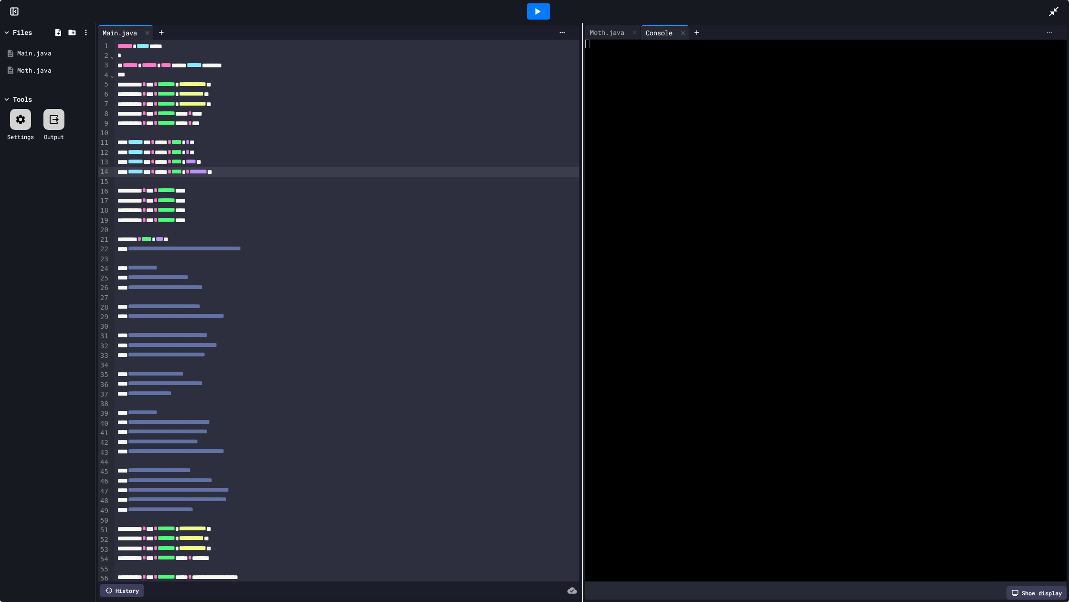
click at [1051, 31] on icon at bounding box center [1050, 33] width 8 height 8
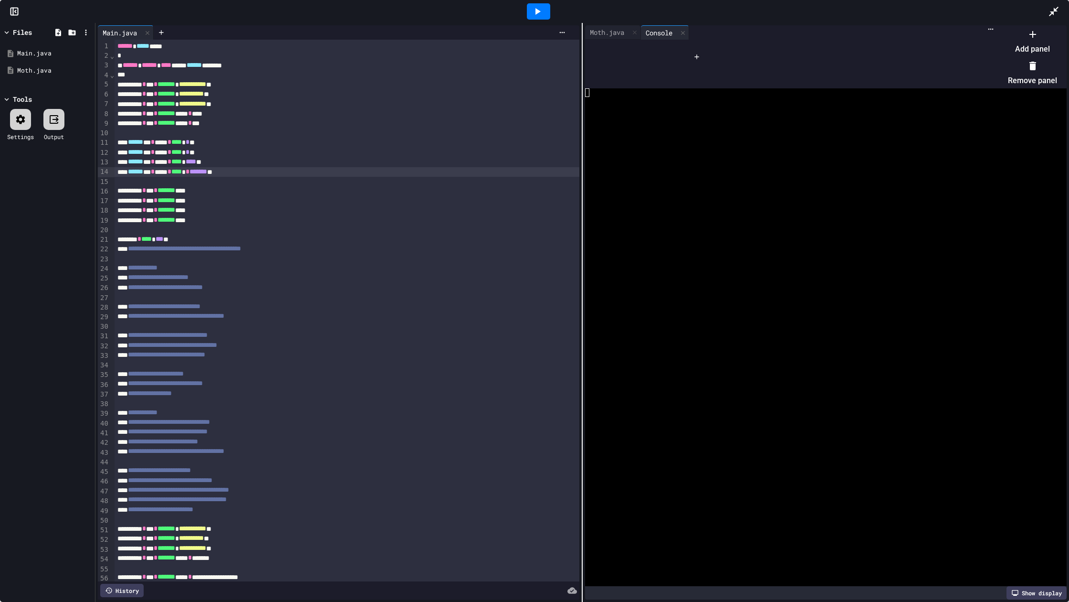
click at [1022, 53] on li "Add panel" at bounding box center [1032, 41] width 49 height 31
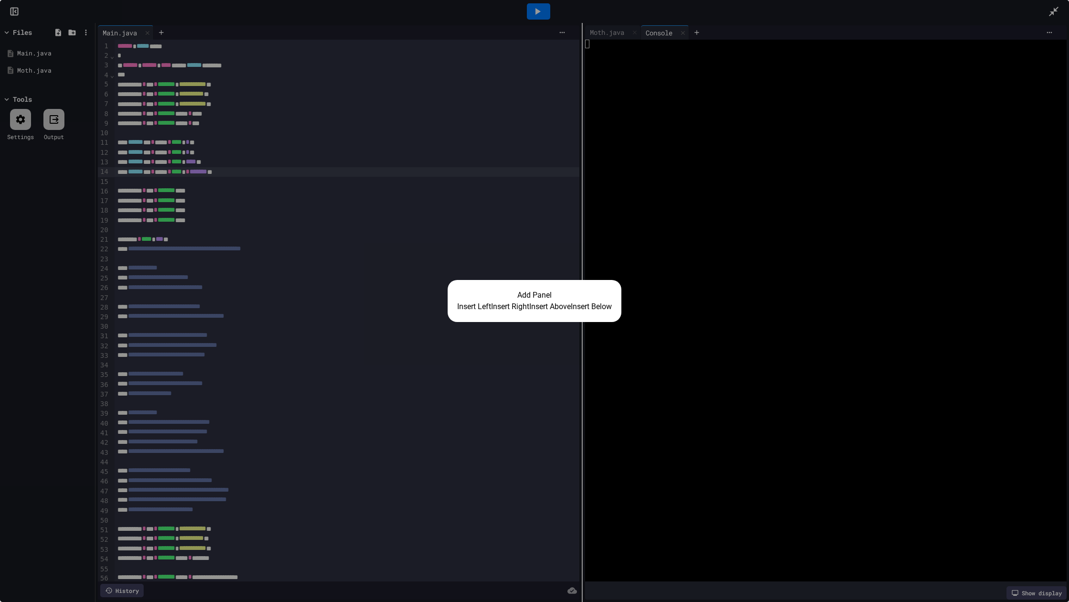
click at [457, 312] on button "Insert Left" at bounding box center [474, 306] width 34 height 11
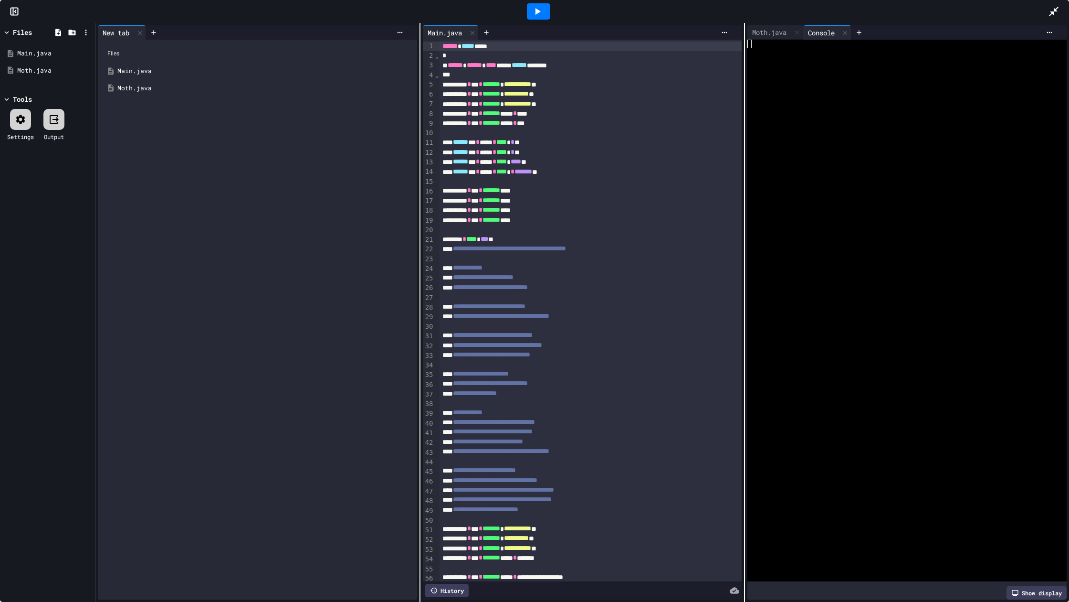
click at [135, 73] on div "Main.java" at bounding box center [264, 71] width 294 height 10
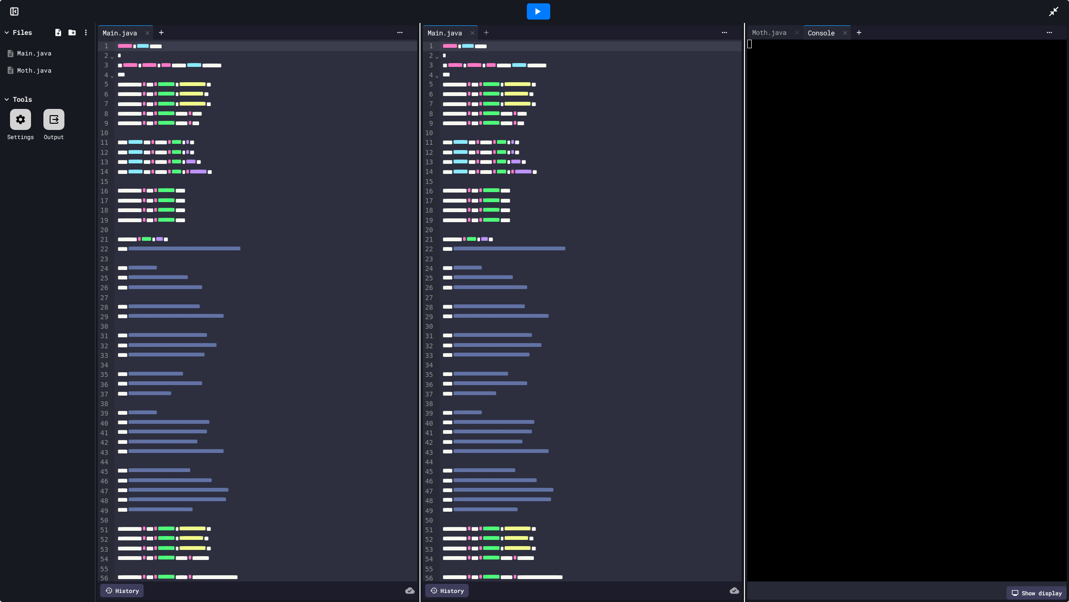
click at [485, 32] on icon at bounding box center [487, 33] width 8 height 8
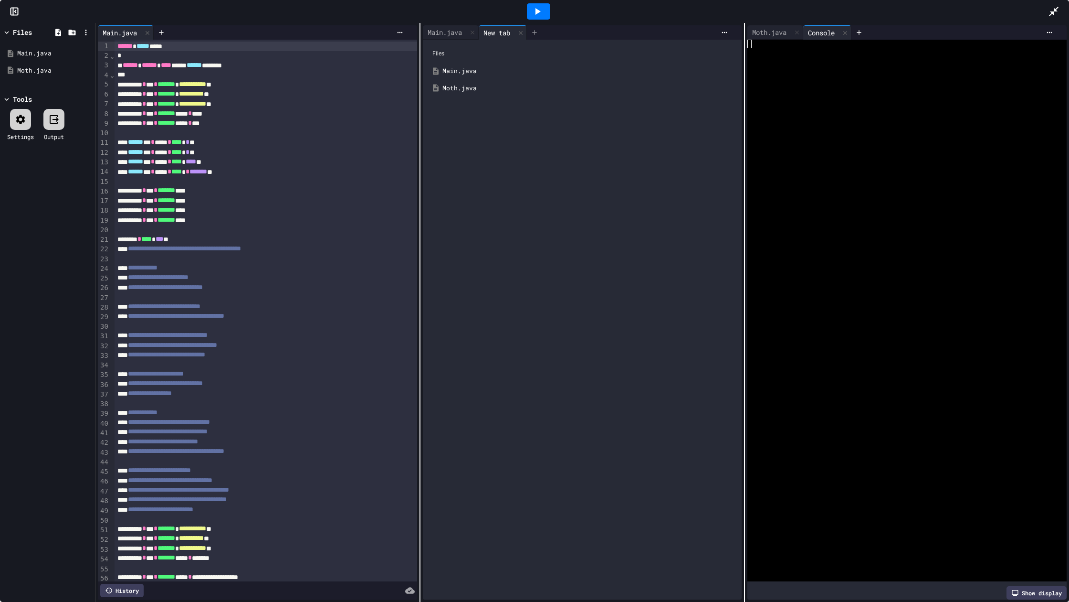
click at [478, 32] on div at bounding box center [472, 32] width 11 height 14
click at [469, 88] on div "Moth.java" at bounding box center [590, 89] width 294 height 10
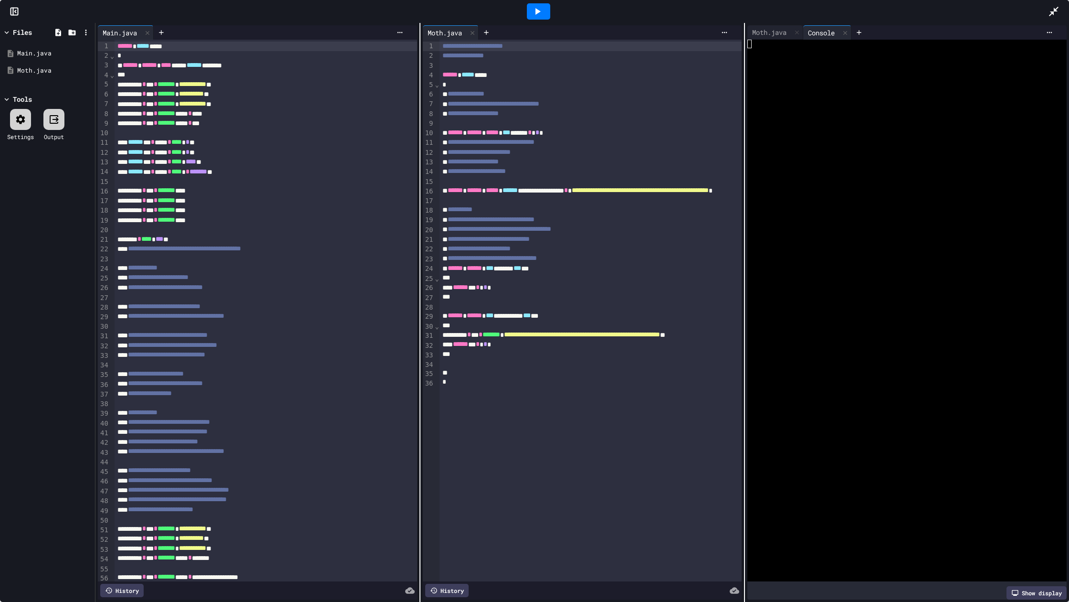
drag, startPoint x: 539, startPoint y: 15, endPoint x: 576, endPoint y: 12, distance: 37.8
click at [539, 15] on icon at bounding box center [537, 11] width 11 height 11
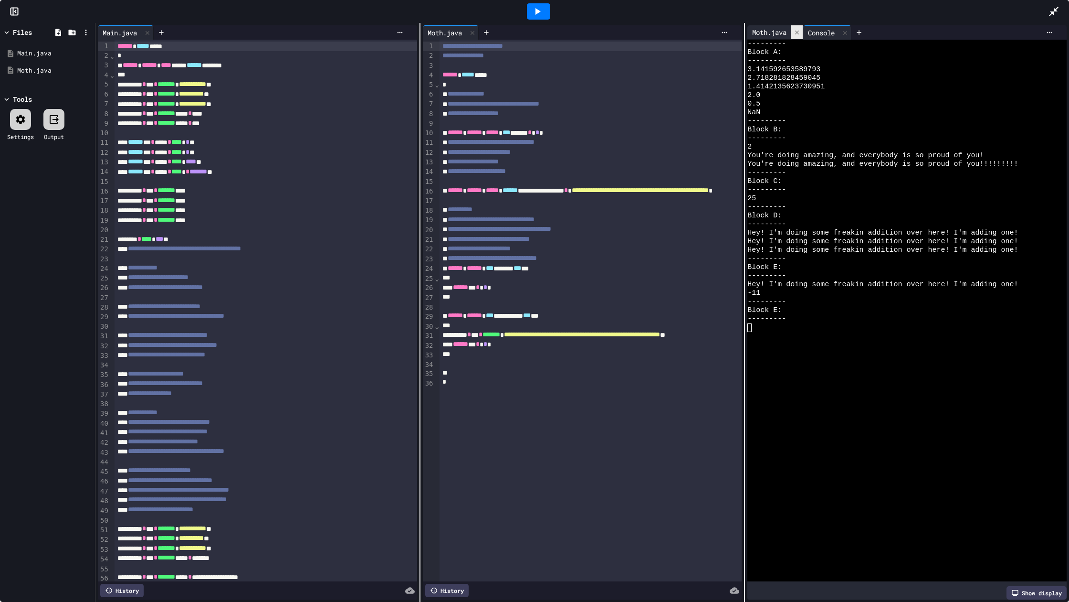
click at [795, 32] on icon at bounding box center [797, 32] width 7 height 7
drag, startPoint x: 559, startPoint y: 171, endPoint x: 464, endPoint y: 144, distance: 98.5
click at [464, 143] on div "**********" at bounding box center [657, 310] width 434 height 541
copy div "**********"
click at [1055, 15] on icon at bounding box center [1053, 11] width 11 height 11
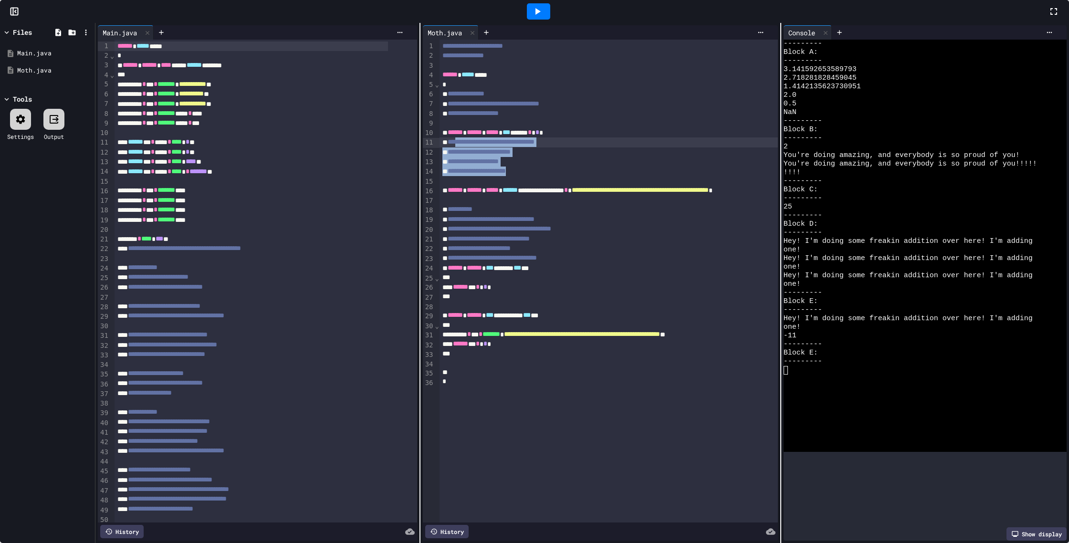
click at [835, 317] on div "**********" at bounding box center [582, 283] width 974 height 520
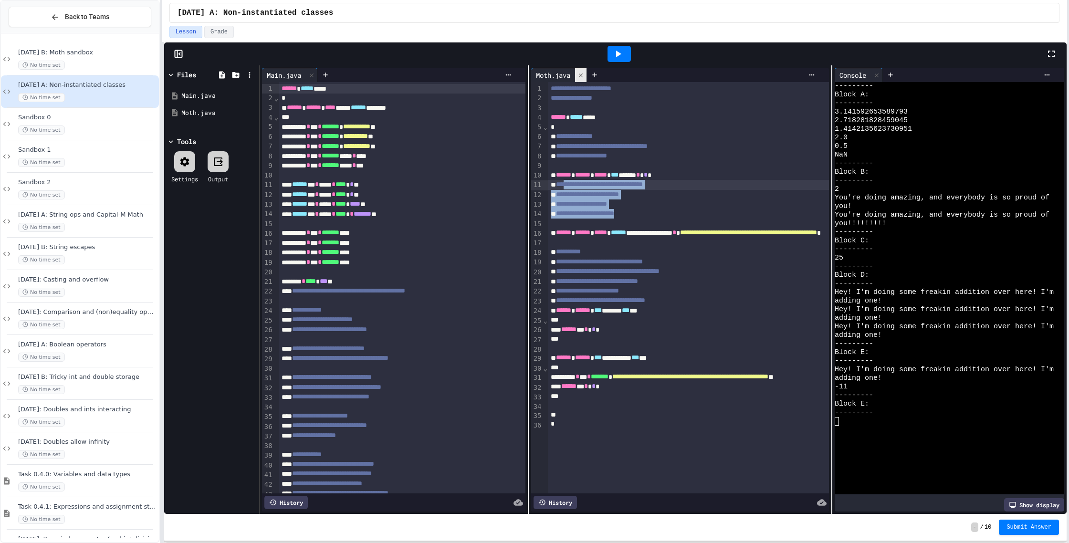
click at [584, 78] on icon at bounding box center [581, 75] width 7 height 7
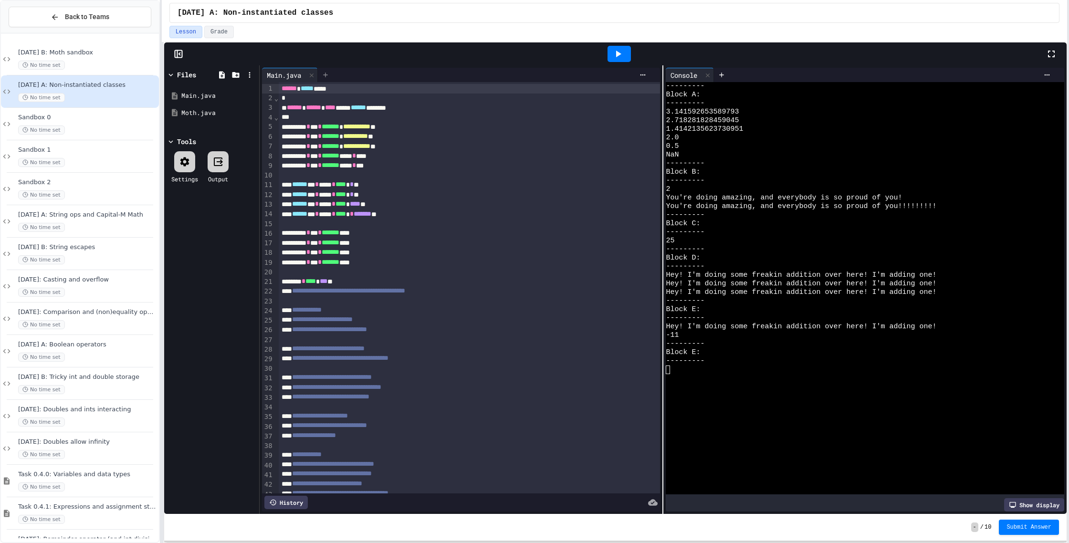
click at [330, 70] on div at bounding box center [325, 75] width 15 height 14
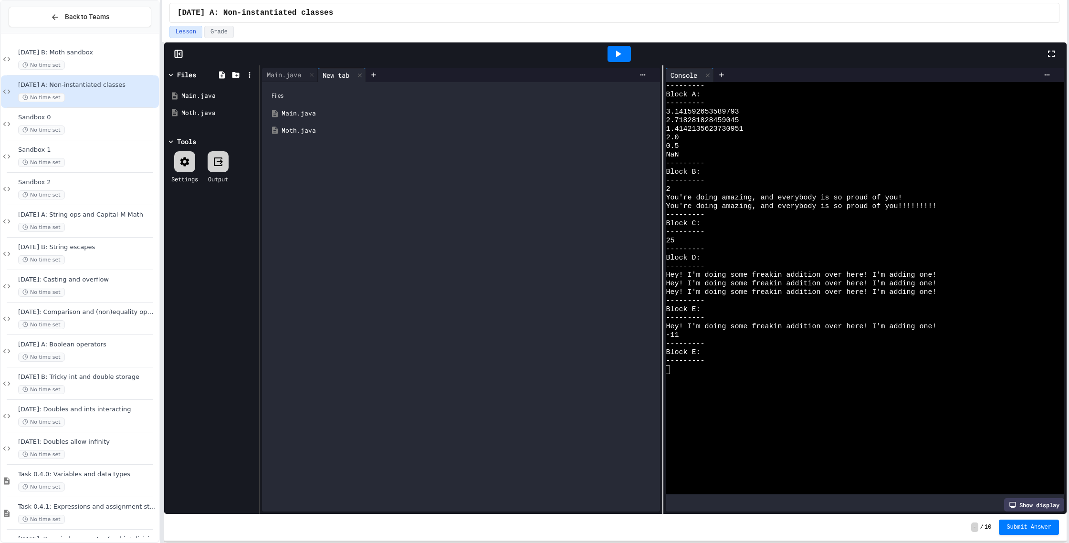
click at [306, 129] on div "Moth.java" at bounding box center [468, 131] width 373 height 10
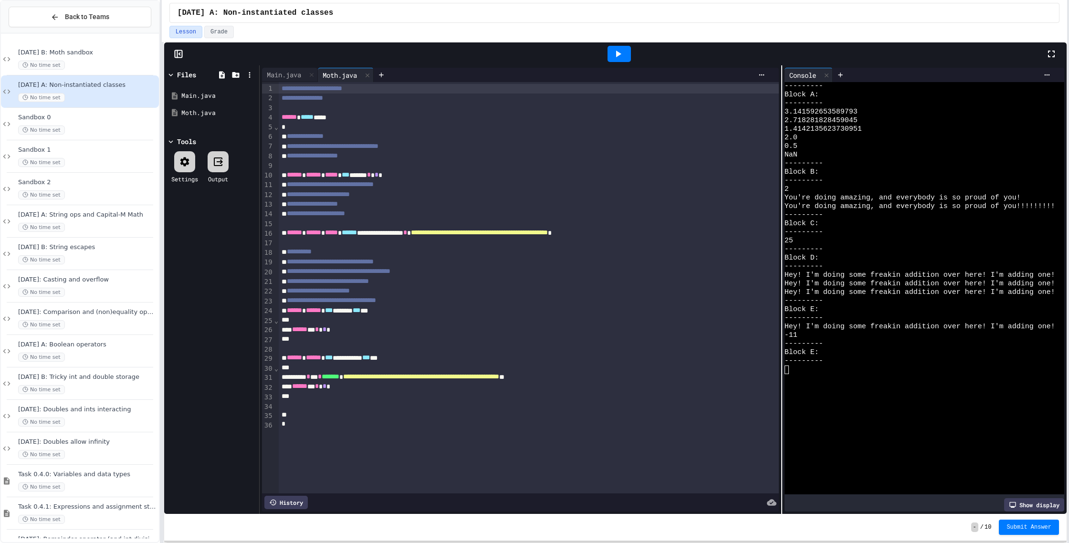
click at [783, 190] on div "**********" at bounding box center [663, 289] width 807 height 449
click at [532, 224] on div at bounding box center [529, 224] width 500 height 10
click at [287, 77] on div "Main.java" at bounding box center [284, 75] width 44 height 10
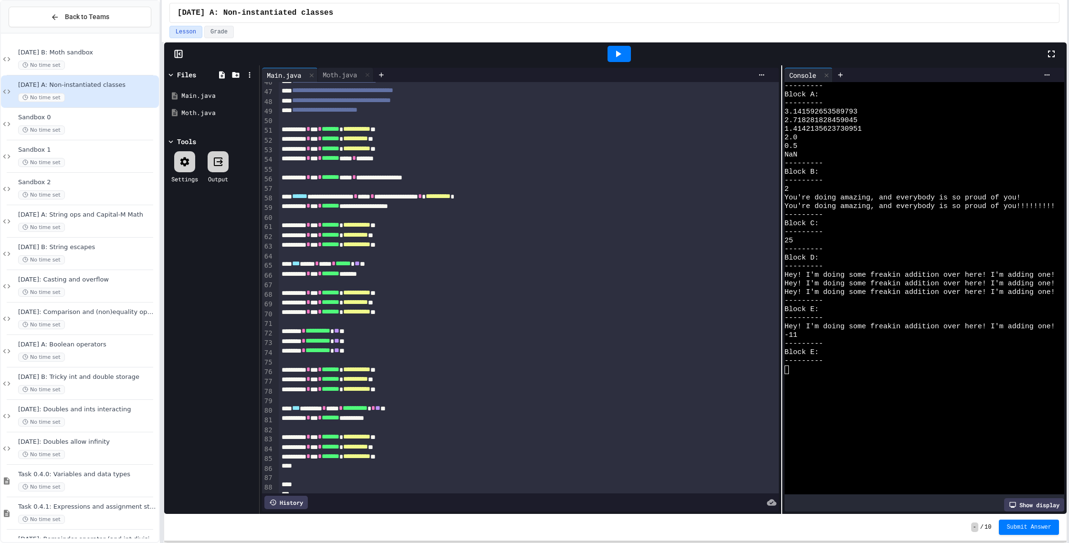
scroll to position [441, 0]
click at [347, 78] on div "Moth.java" at bounding box center [340, 75] width 44 height 10
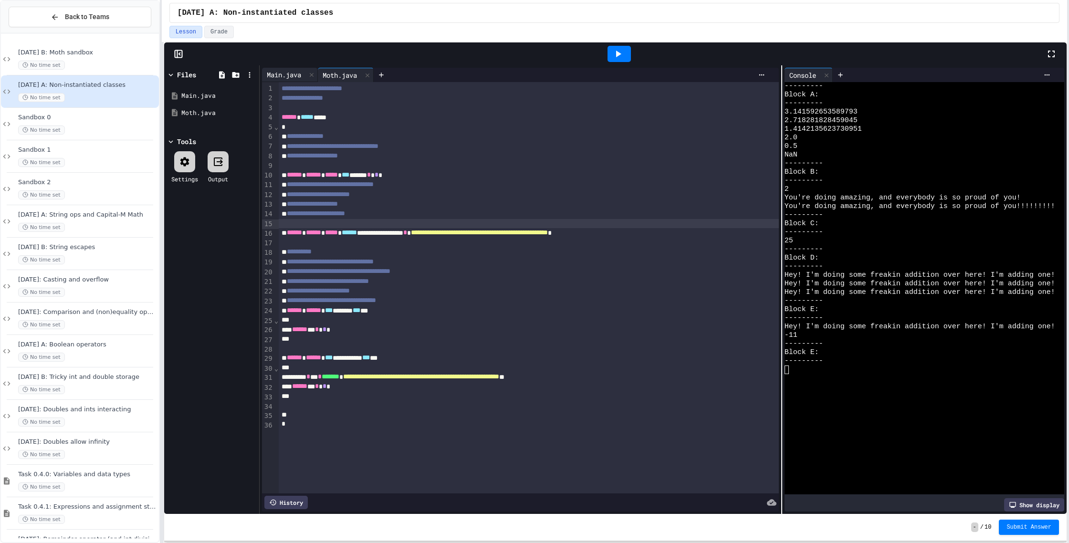
click at [269, 70] on div "Main.java" at bounding box center [284, 75] width 44 height 10
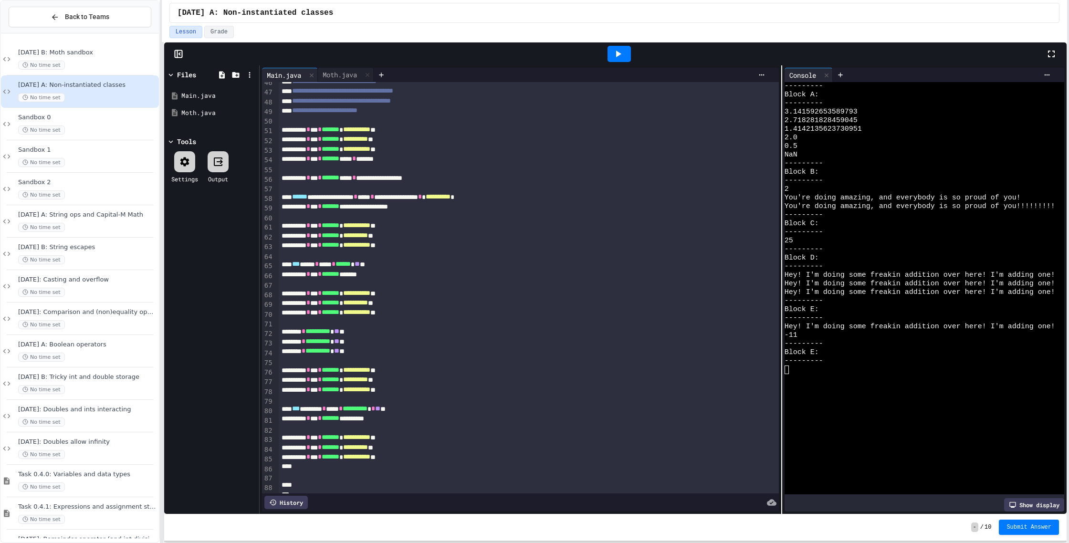
scroll to position [460, 0]
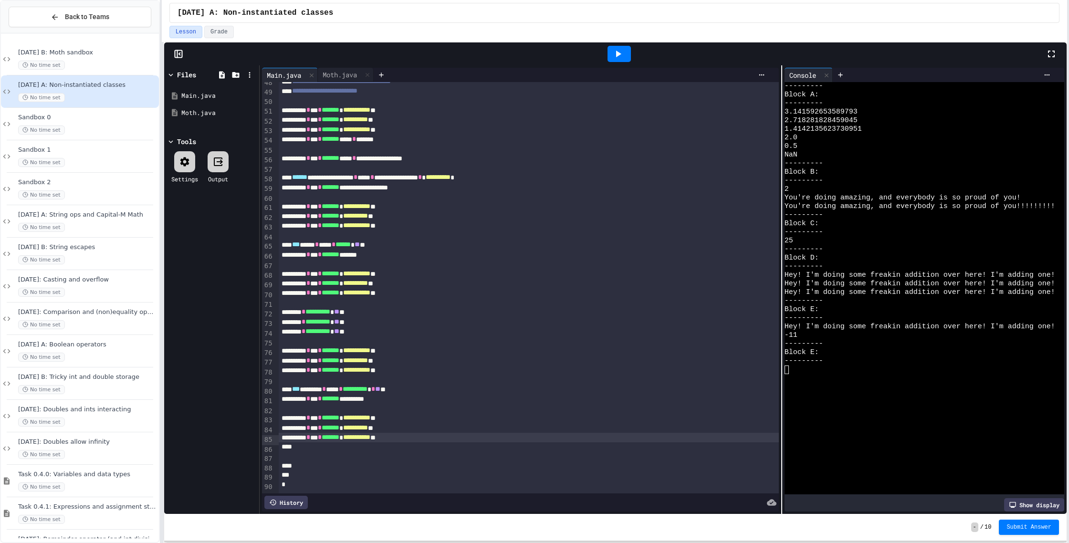
click at [442, 439] on div "**********" at bounding box center [529, 438] width 500 height 10
click at [348, 75] on div "Moth.java" at bounding box center [340, 75] width 44 height 10
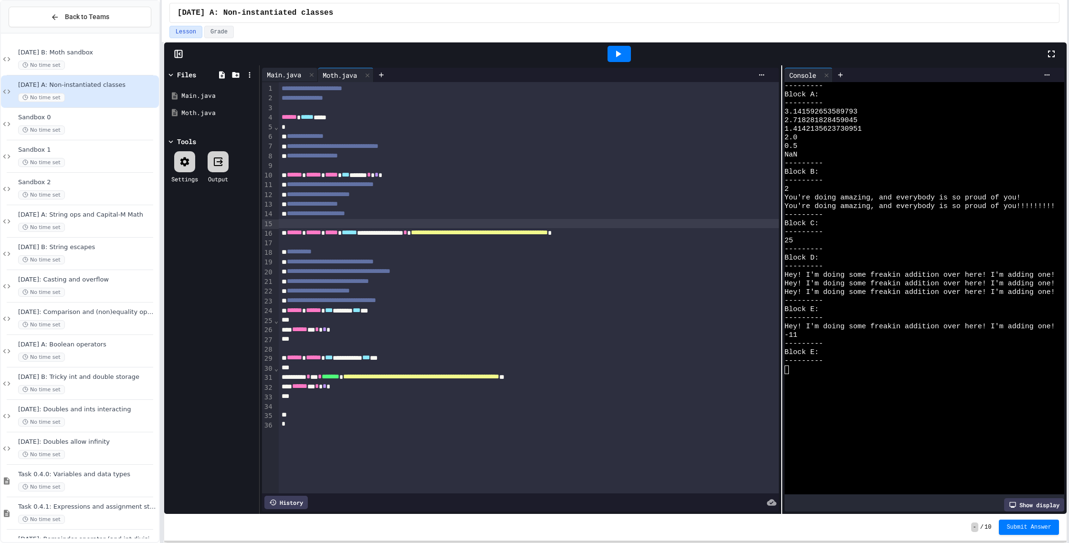
click at [286, 74] on div "Main.java" at bounding box center [284, 75] width 44 height 10
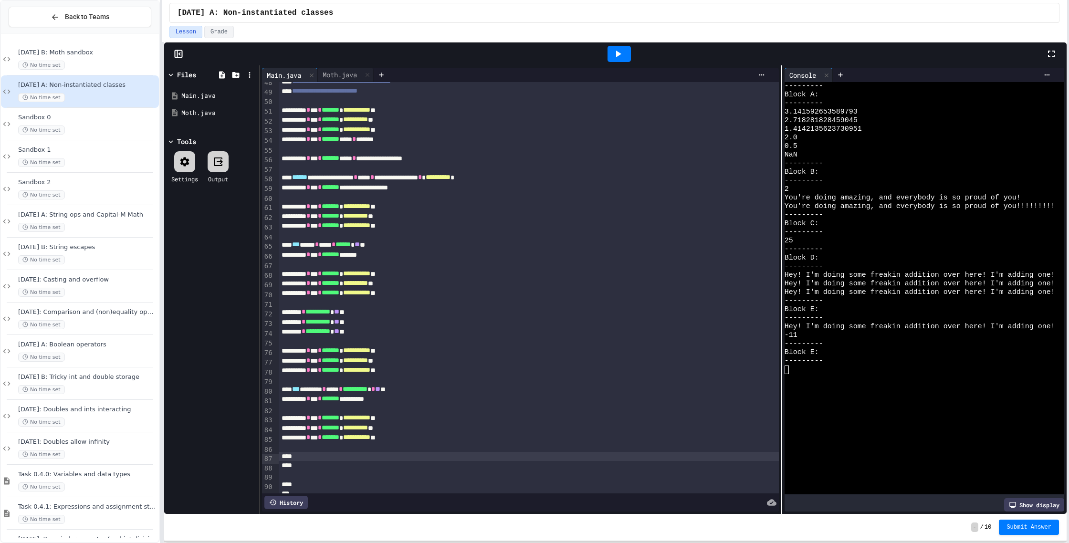
click at [379, 455] on div at bounding box center [529, 457] width 500 height 10
click at [618, 63] on div at bounding box center [619, 54] width 33 height 26
click at [621, 60] on div at bounding box center [619, 54] width 23 height 16
click at [368, 430] on span "**********" at bounding box center [355, 427] width 25 height 7
